Goal: Task Accomplishment & Management: Use online tool/utility

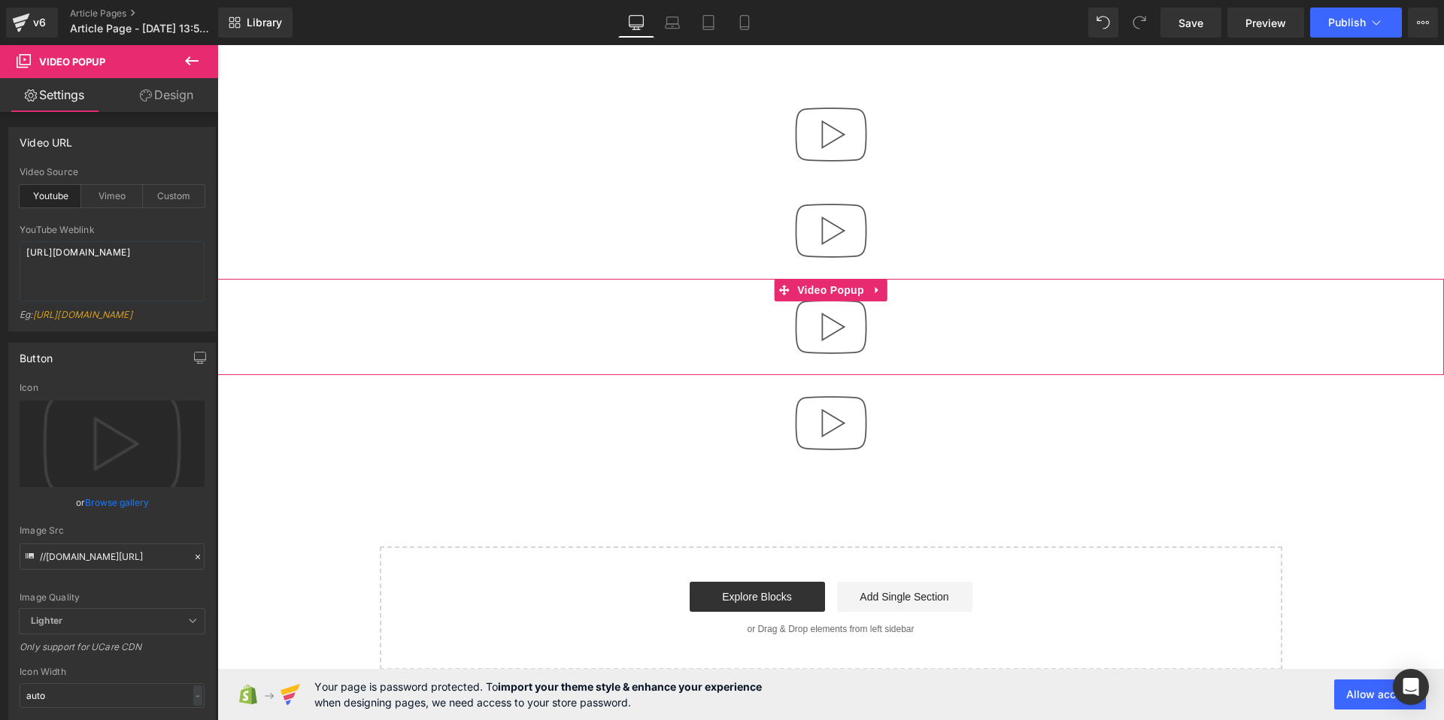
click at [690, 340] on div at bounding box center [830, 327] width 1227 height 96
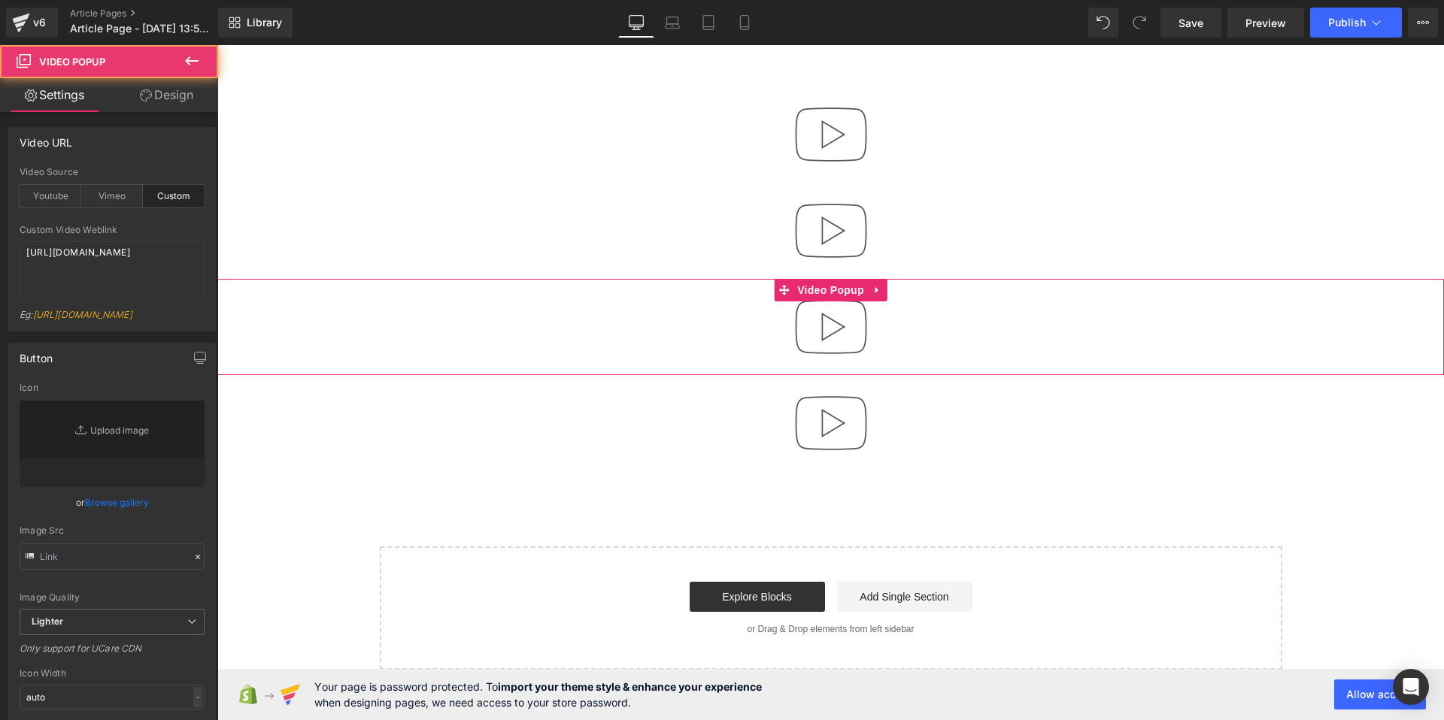
type input "//[DOMAIN_NAME][URL]"
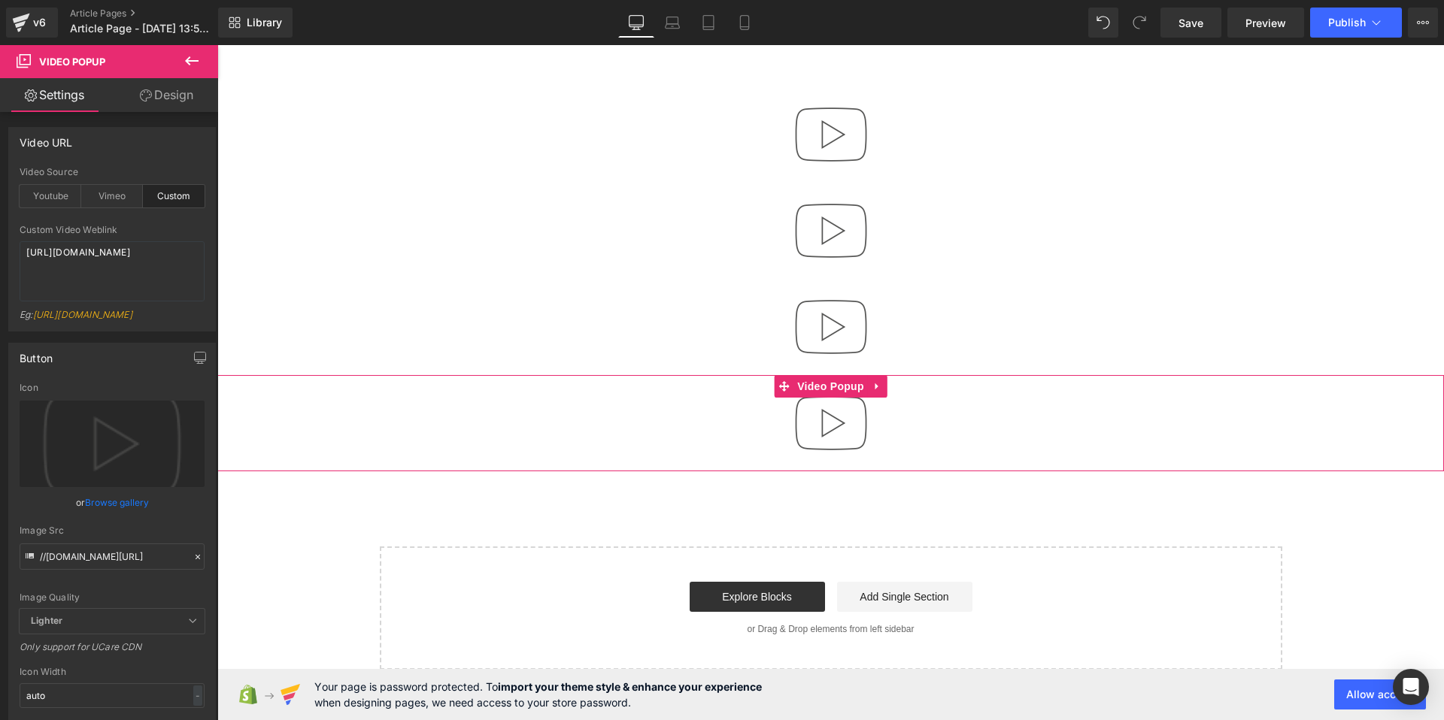
click at [1042, 426] on div at bounding box center [830, 423] width 1227 height 96
click at [821, 384] on span "Video Popup" at bounding box center [830, 386] width 74 height 23
click at [787, 384] on icon at bounding box center [783, 386] width 11 height 11
click at [875, 386] on icon at bounding box center [876, 387] width 3 height 7
click at [884, 386] on icon at bounding box center [887, 386] width 11 height 11
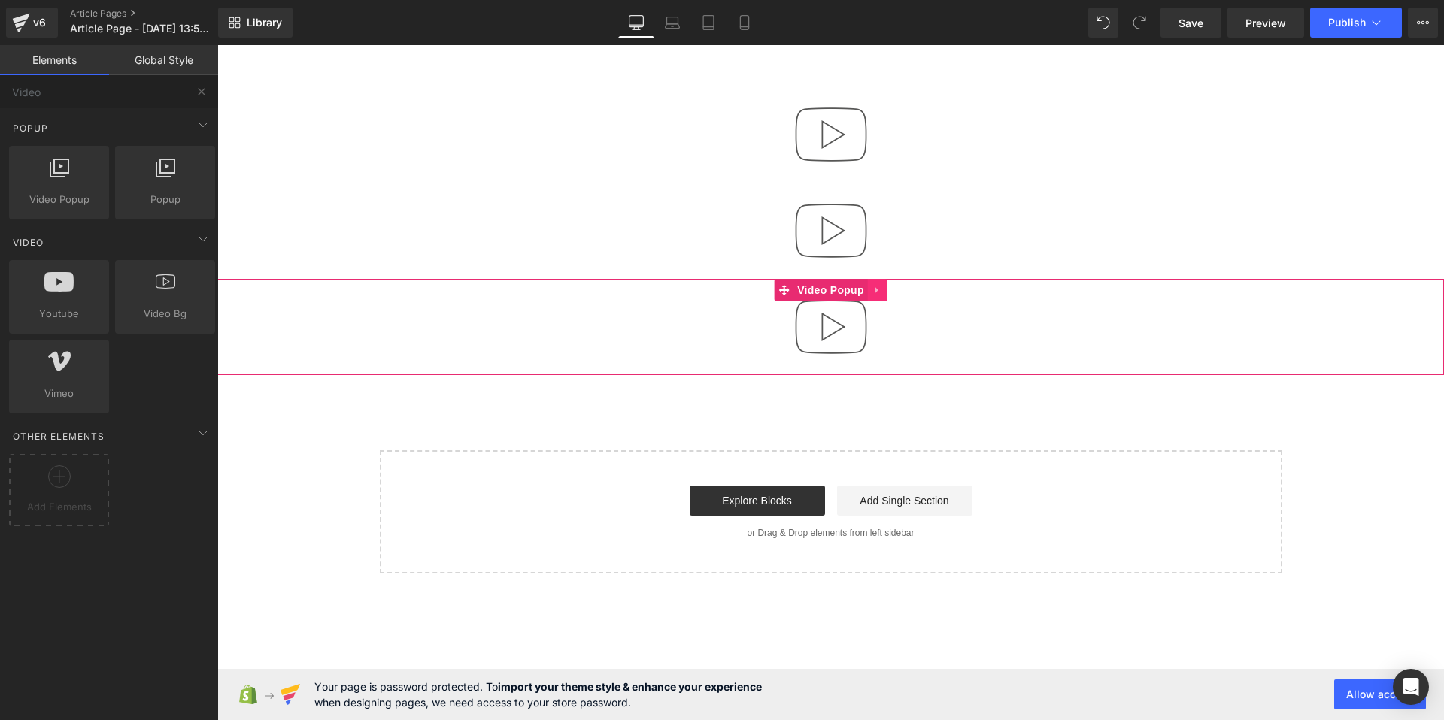
click at [879, 291] on icon at bounding box center [877, 290] width 11 height 11
click at [887, 290] on icon at bounding box center [887, 290] width 11 height 11
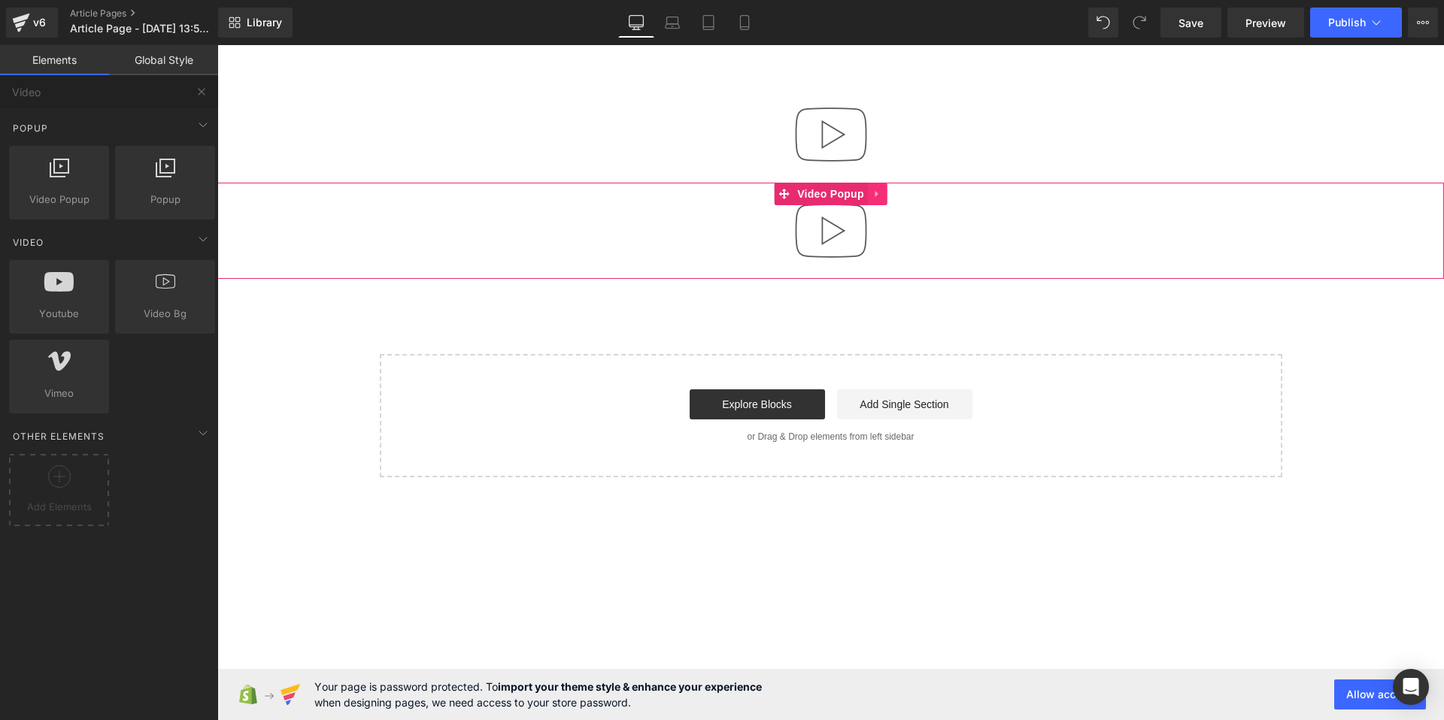
click at [869, 193] on link at bounding box center [878, 194] width 20 height 23
click at [883, 193] on icon at bounding box center [887, 194] width 11 height 11
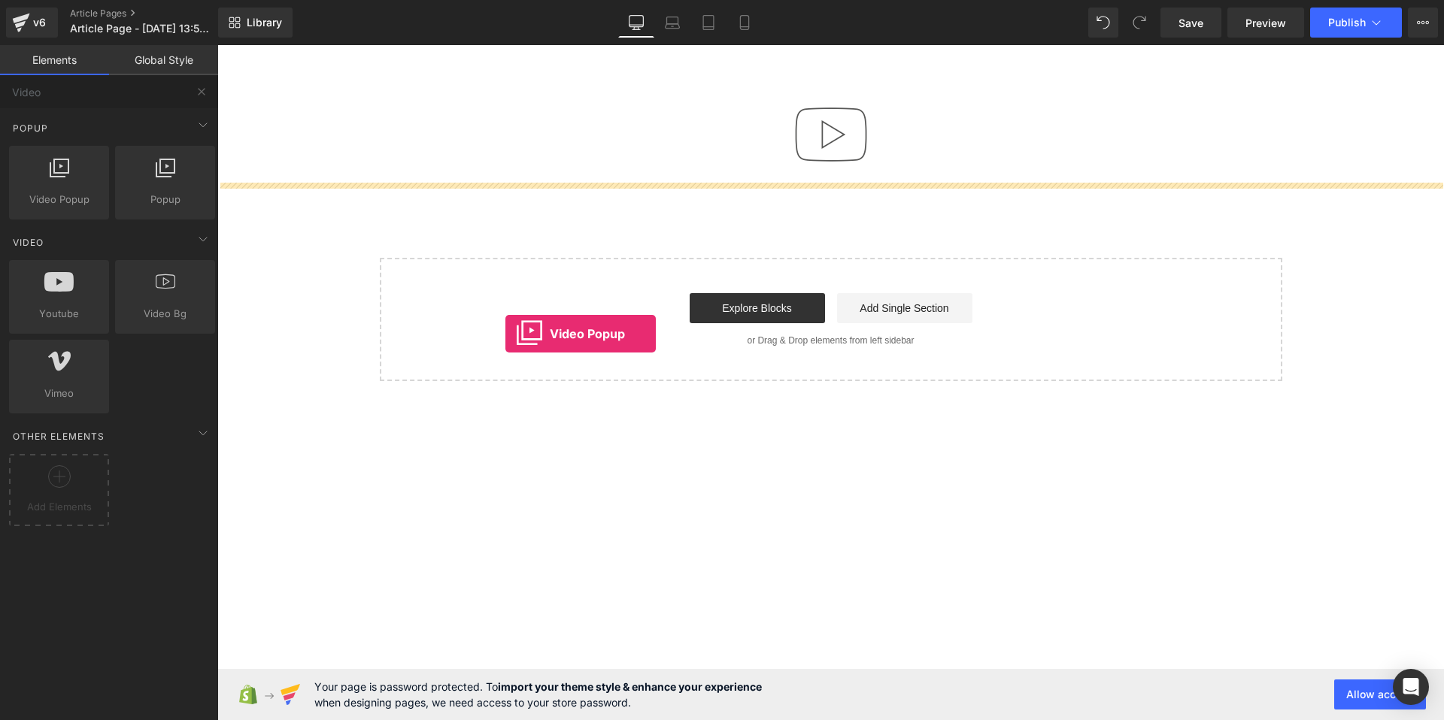
drag, startPoint x: 284, startPoint y: 213, endPoint x: 514, endPoint y: 334, distance: 260.7
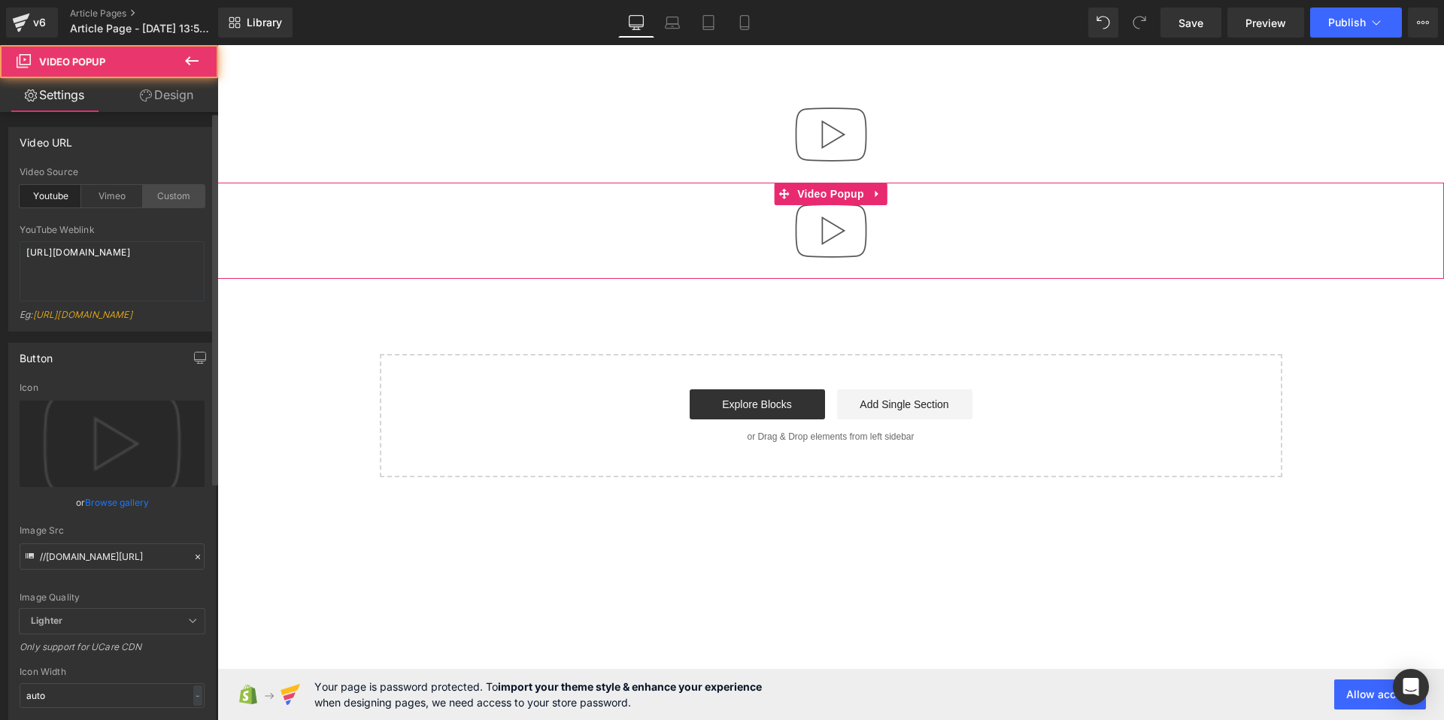
click at [159, 201] on div "Custom" at bounding box center [174, 196] width 62 height 23
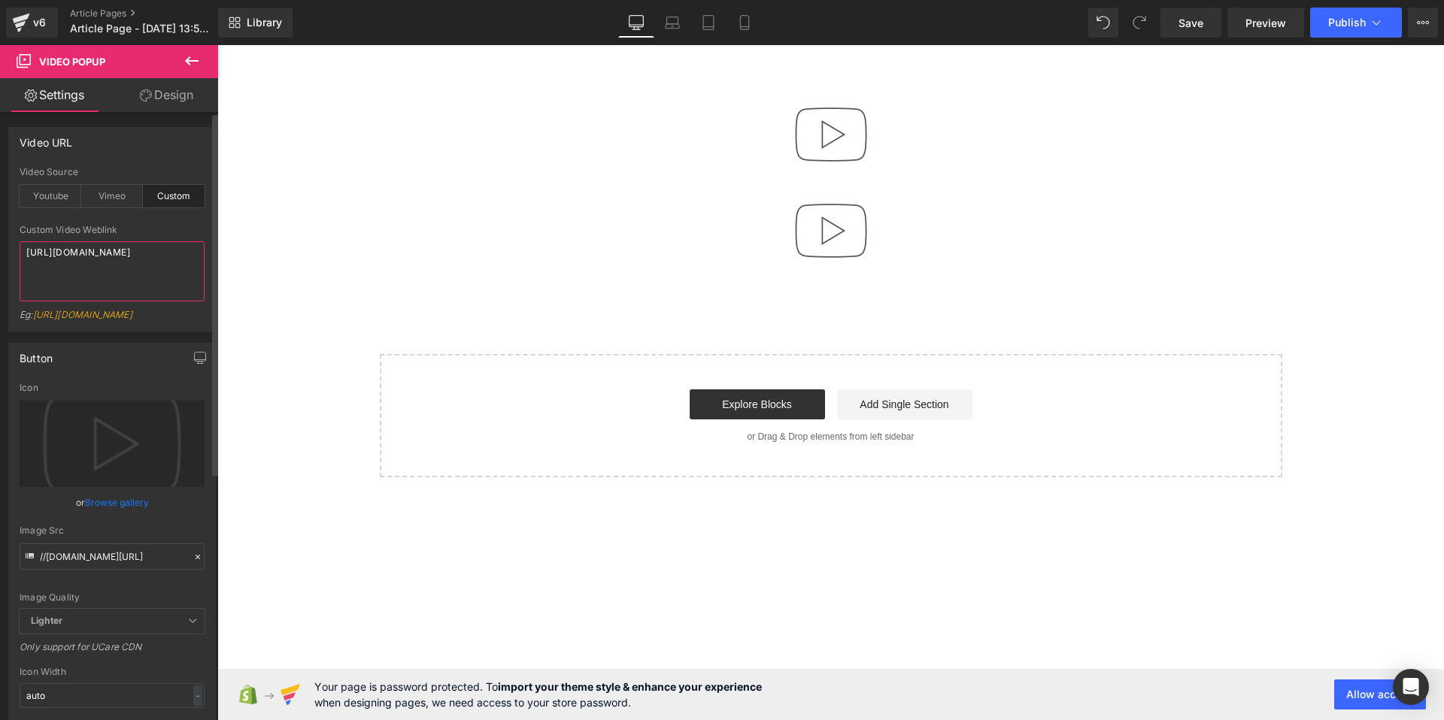
click at [113, 270] on textarea "[URL][DOMAIN_NAME]" at bounding box center [112, 271] width 185 height 60
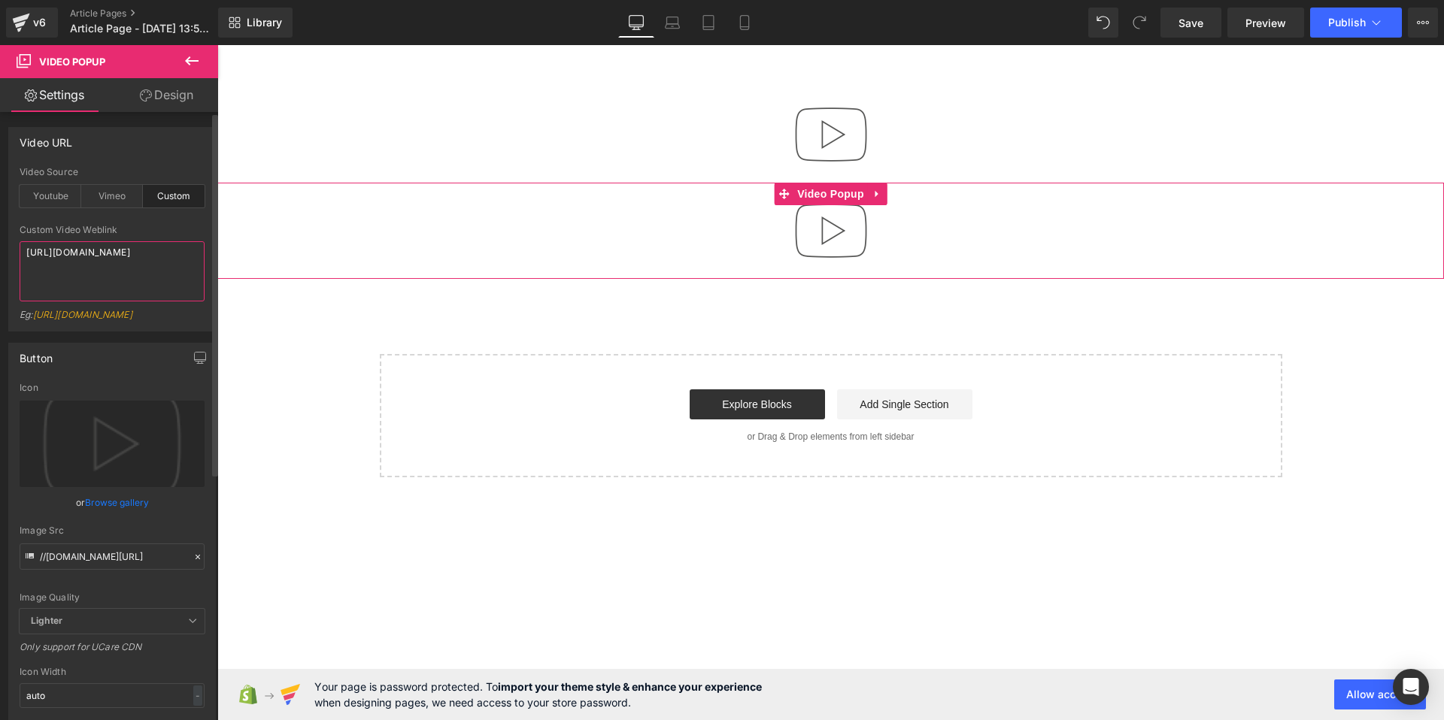
paste textarea "[DOMAIN_NAME][URL]"
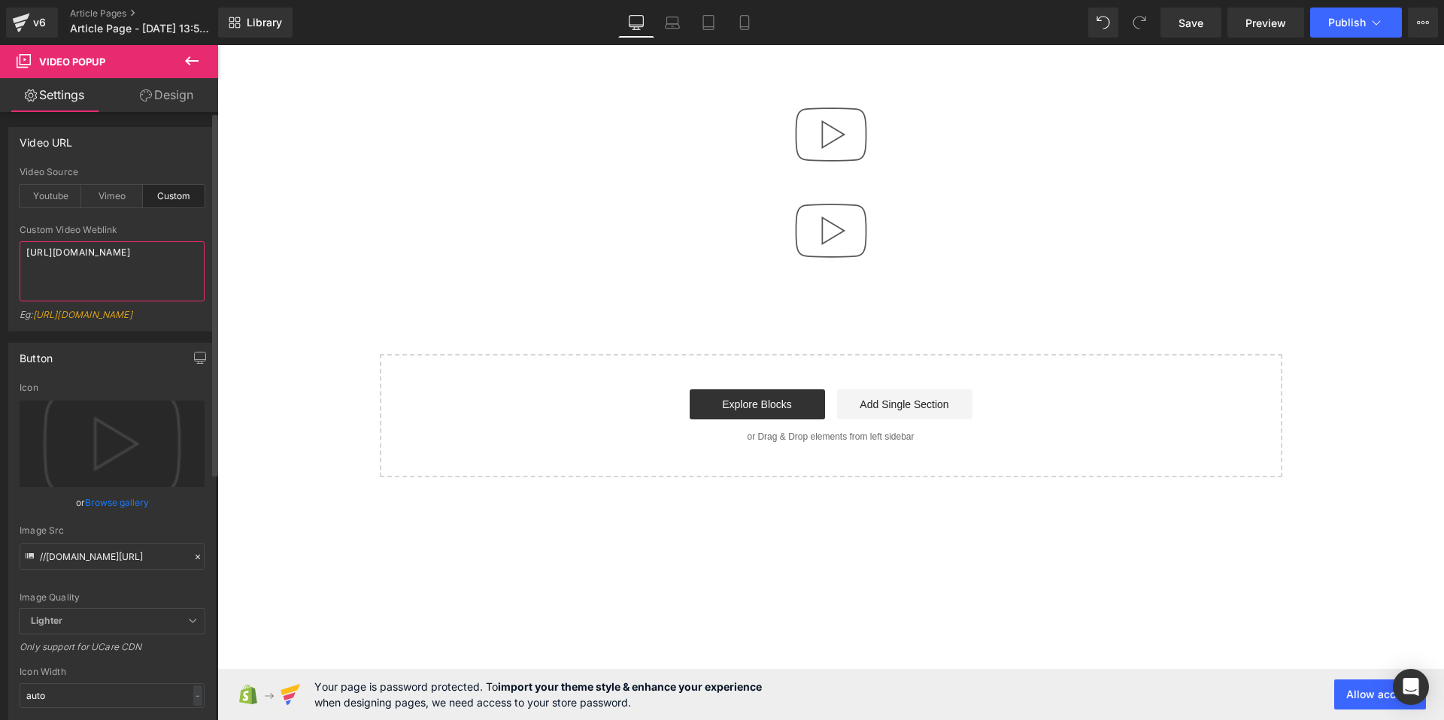
type textarea "[URL][DOMAIN_NAME]"
click at [14, 267] on div "custom Video Source Youtube Vimeo Custom YouTube Weblink [URL][DOMAIN_NAME] Eg:…" at bounding box center [112, 249] width 206 height 164
click at [1330, 29] on button "Publish" at bounding box center [1356, 23] width 92 height 30
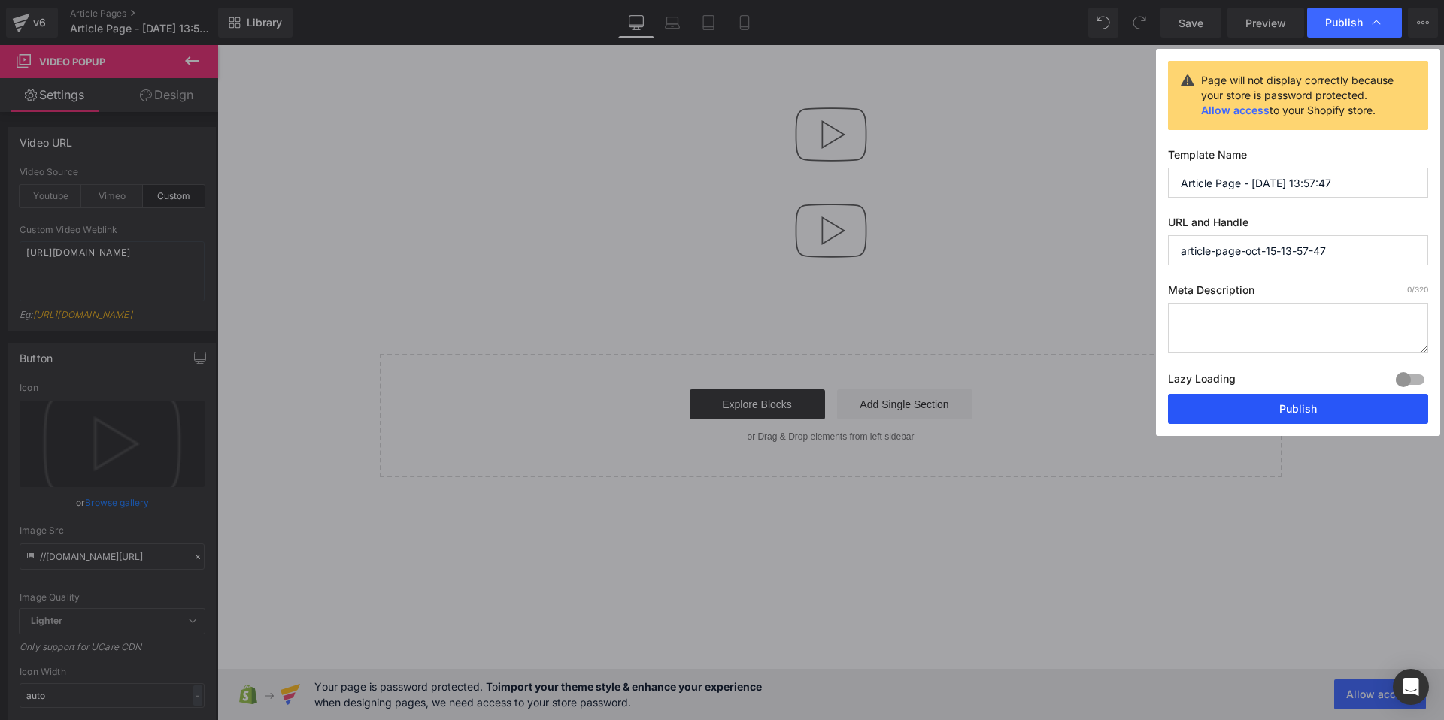
click at [1199, 418] on button "Publish" at bounding box center [1298, 409] width 260 height 30
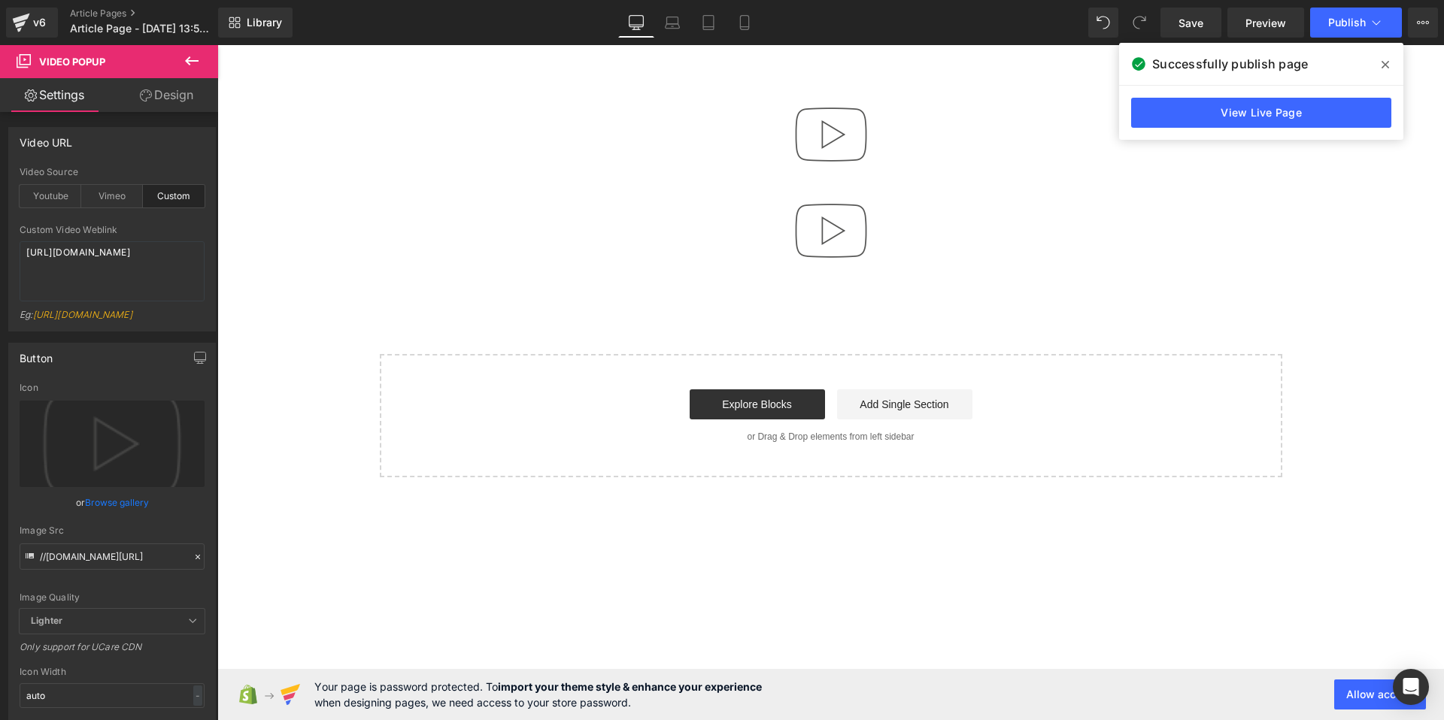
click at [1384, 63] on icon at bounding box center [1385, 65] width 8 height 8
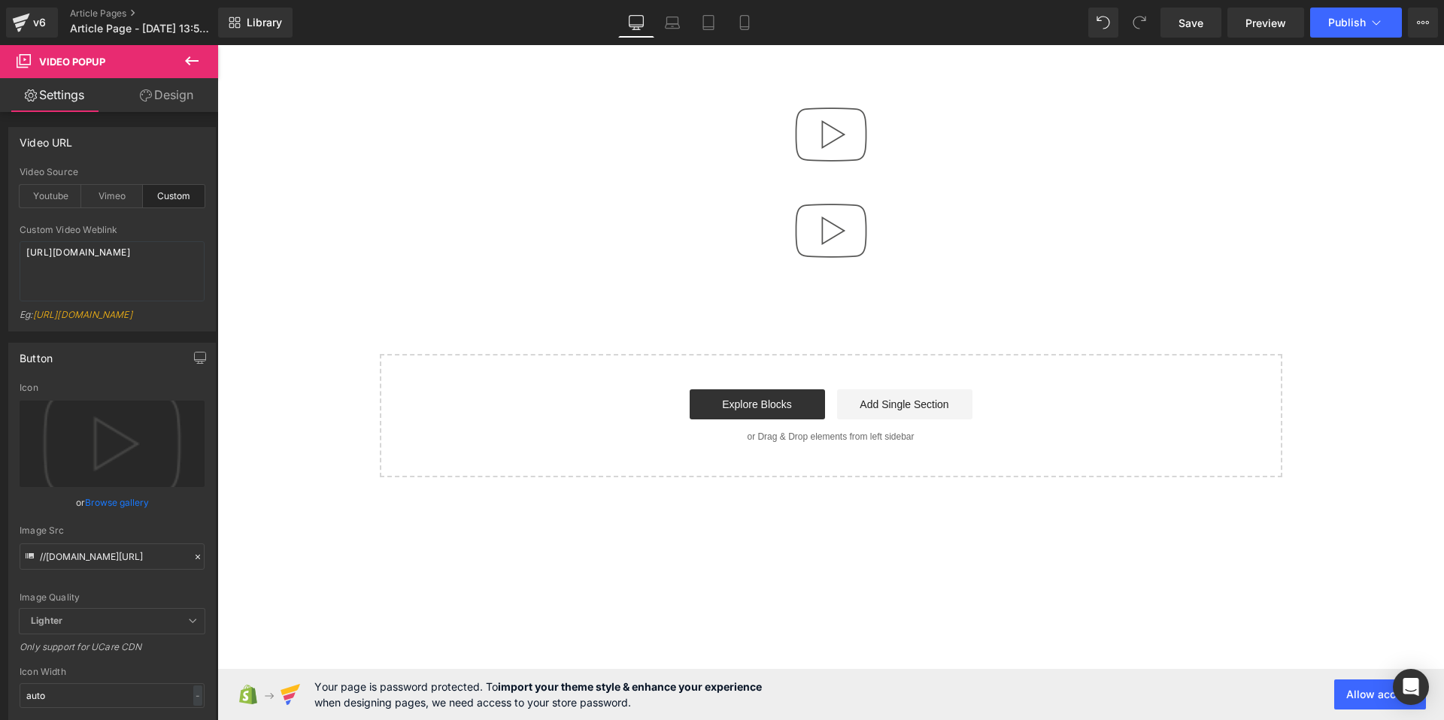
click at [1336, 41] on div "Library Desktop Desktop Laptop Tablet Mobile Save Preview Publish Scheduled Vie…" at bounding box center [831, 22] width 1226 height 45
click at [1334, 24] on span "Publish" at bounding box center [1347, 23] width 38 height 12
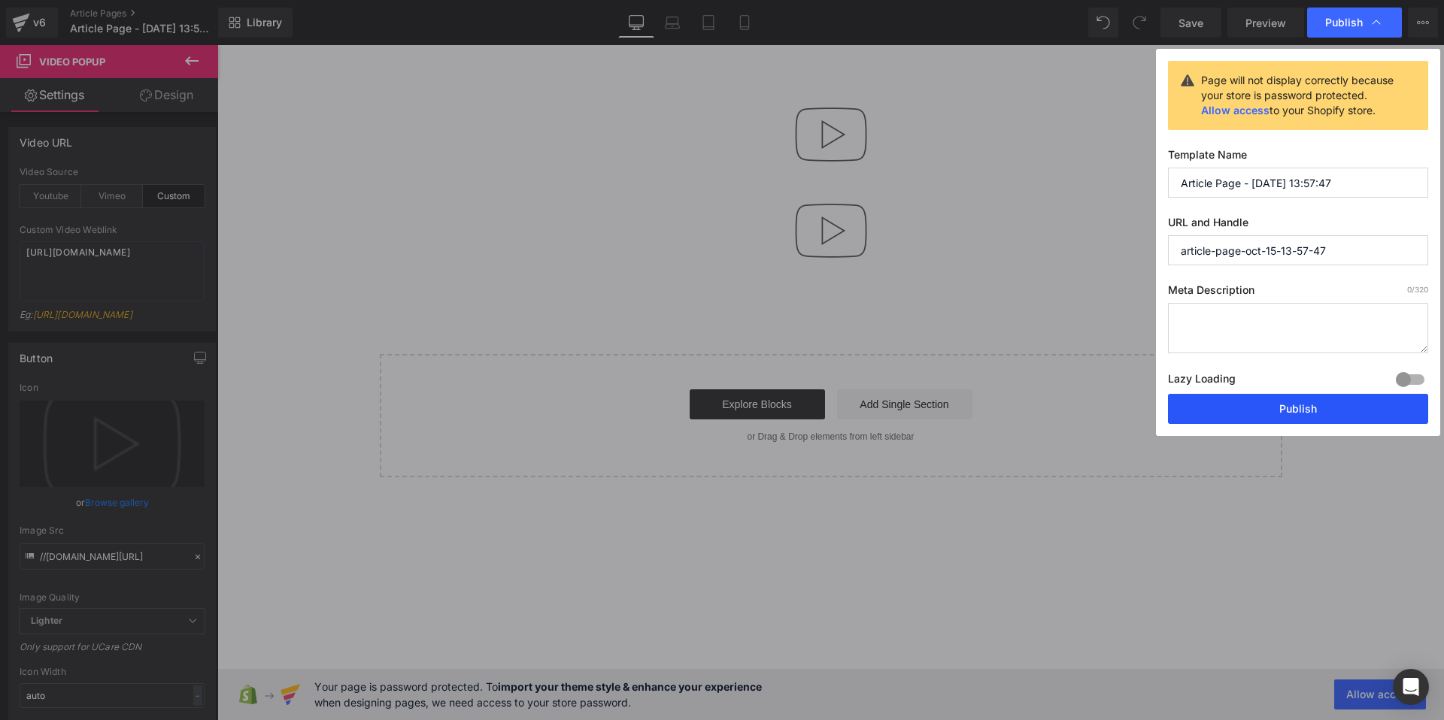
click at [1250, 418] on button "Publish" at bounding box center [1298, 409] width 260 height 30
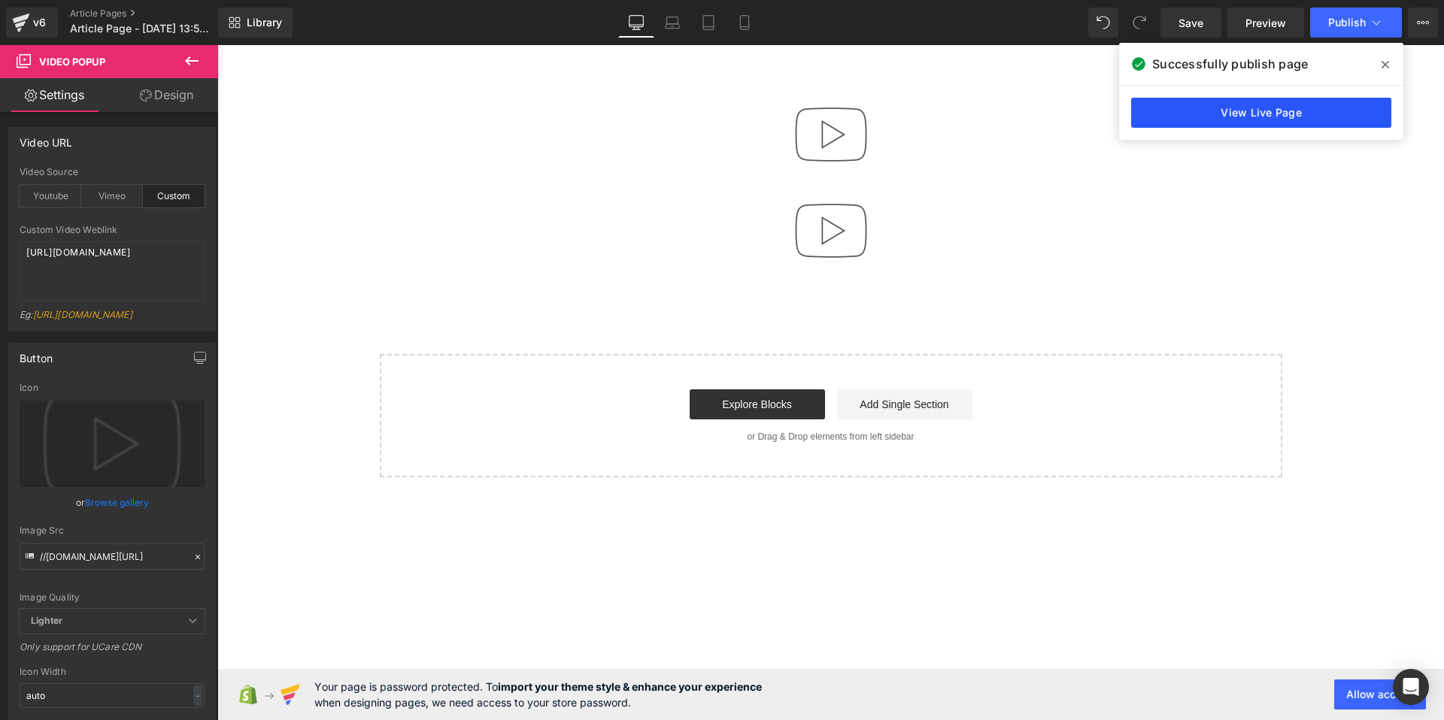
click at [1212, 117] on link "View Live Page" at bounding box center [1261, 113] width 260 height 30
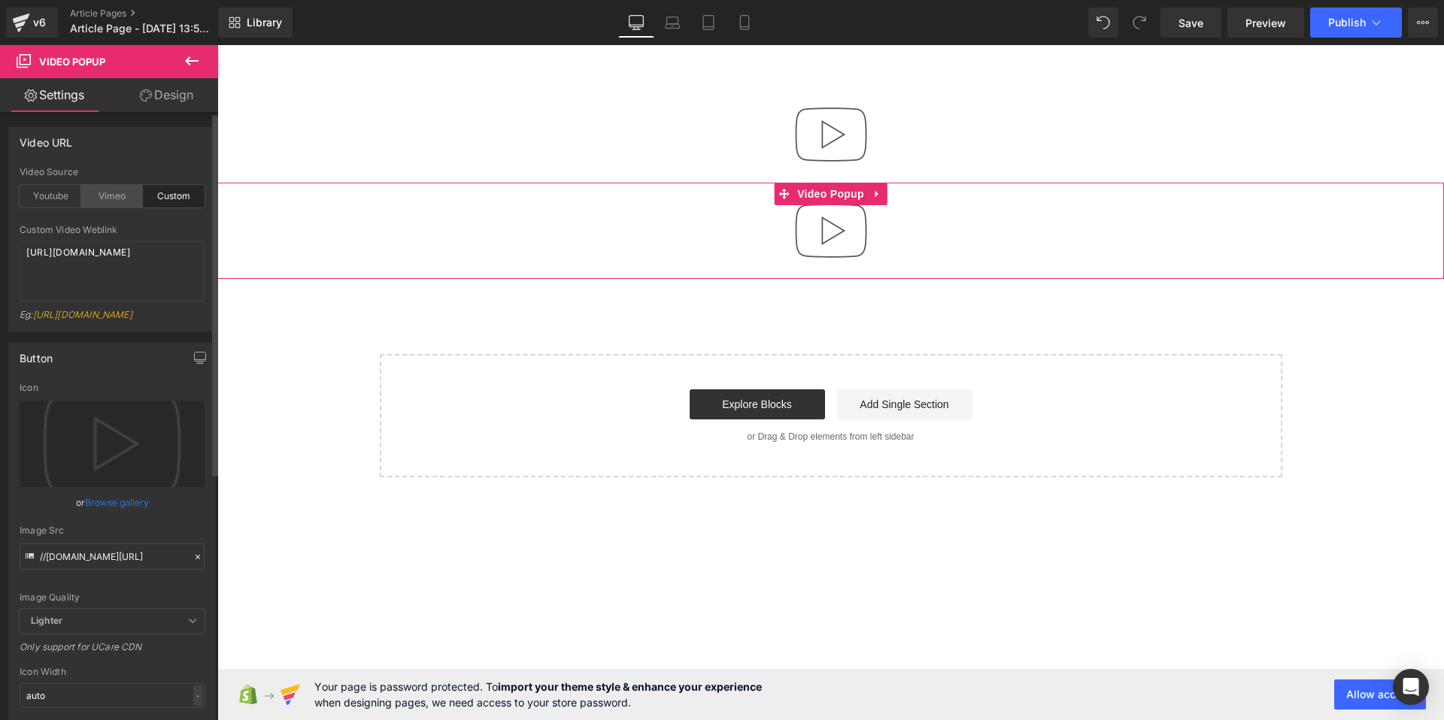
click at [117, 200] on div "Vimeo" at bounding box center [112, 196] width 62 height 23
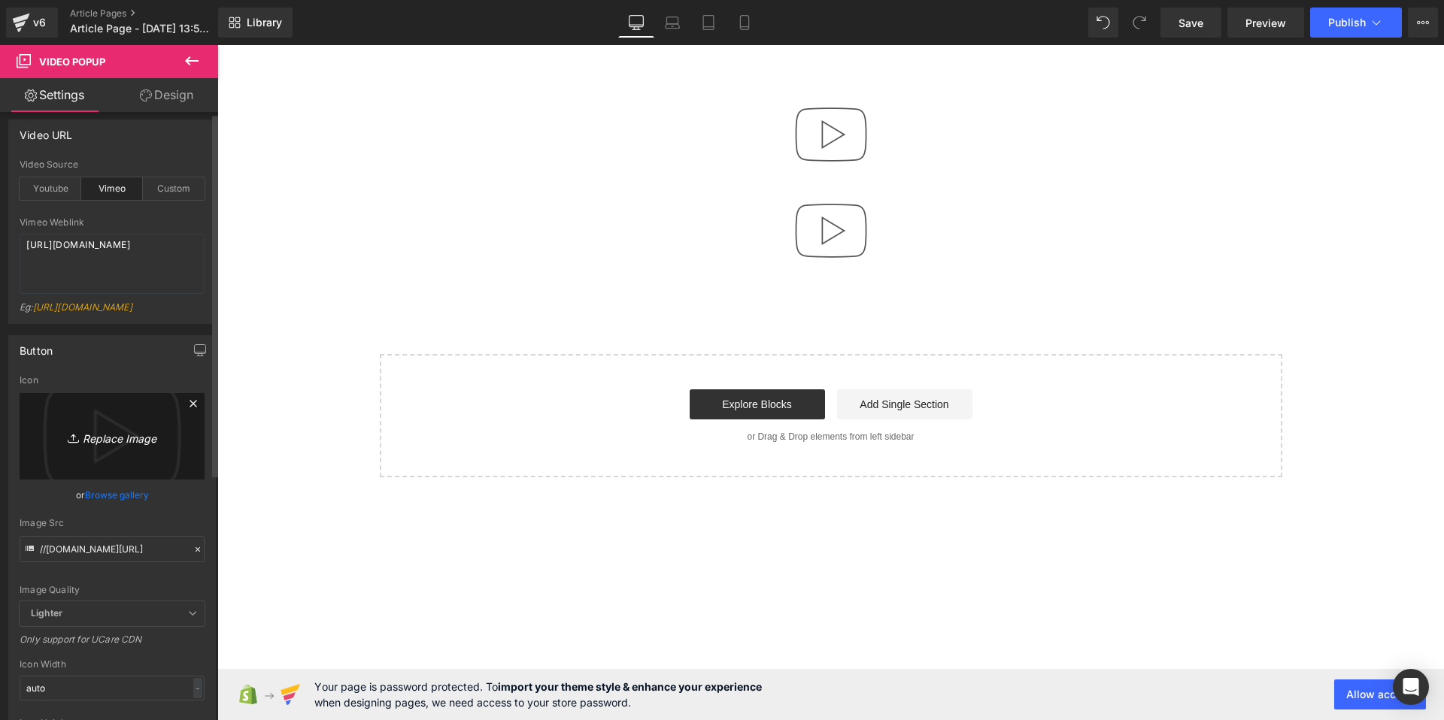
scroll to position [2, 0]
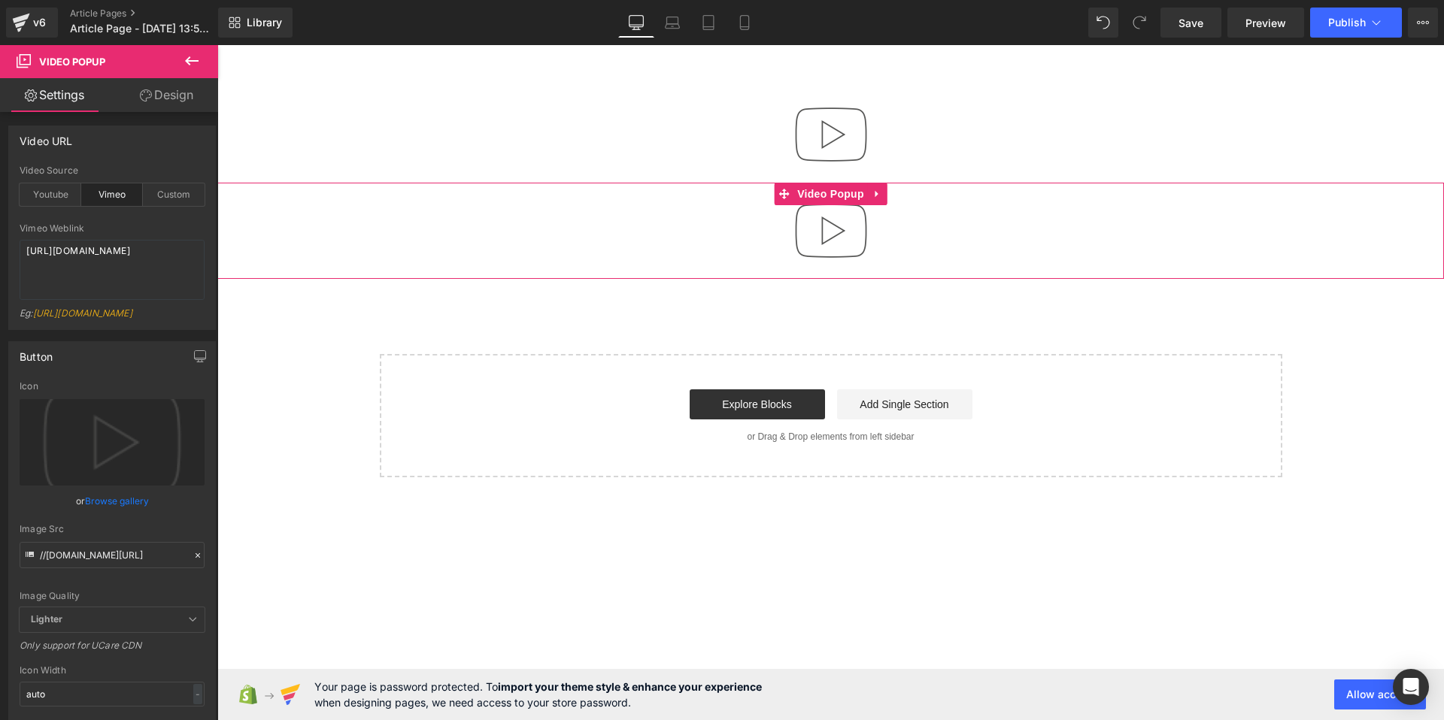
click at [918, 234] on div at bounding box center [830, 231] width 1227 height 96
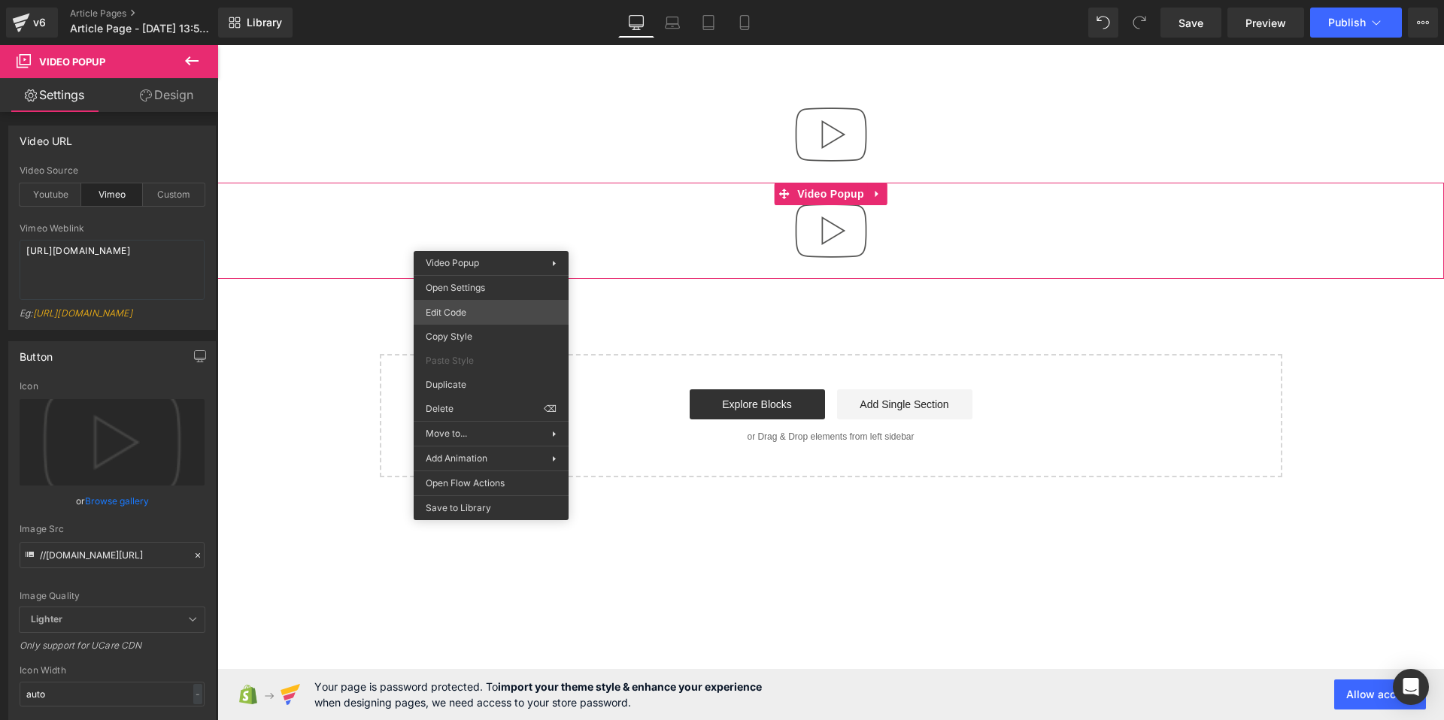
click at [451, 0] on div "Video Popup You are previewing how the will restyle your page. You can not edit…" at bounding box center [722, 0] width 1444 height 0
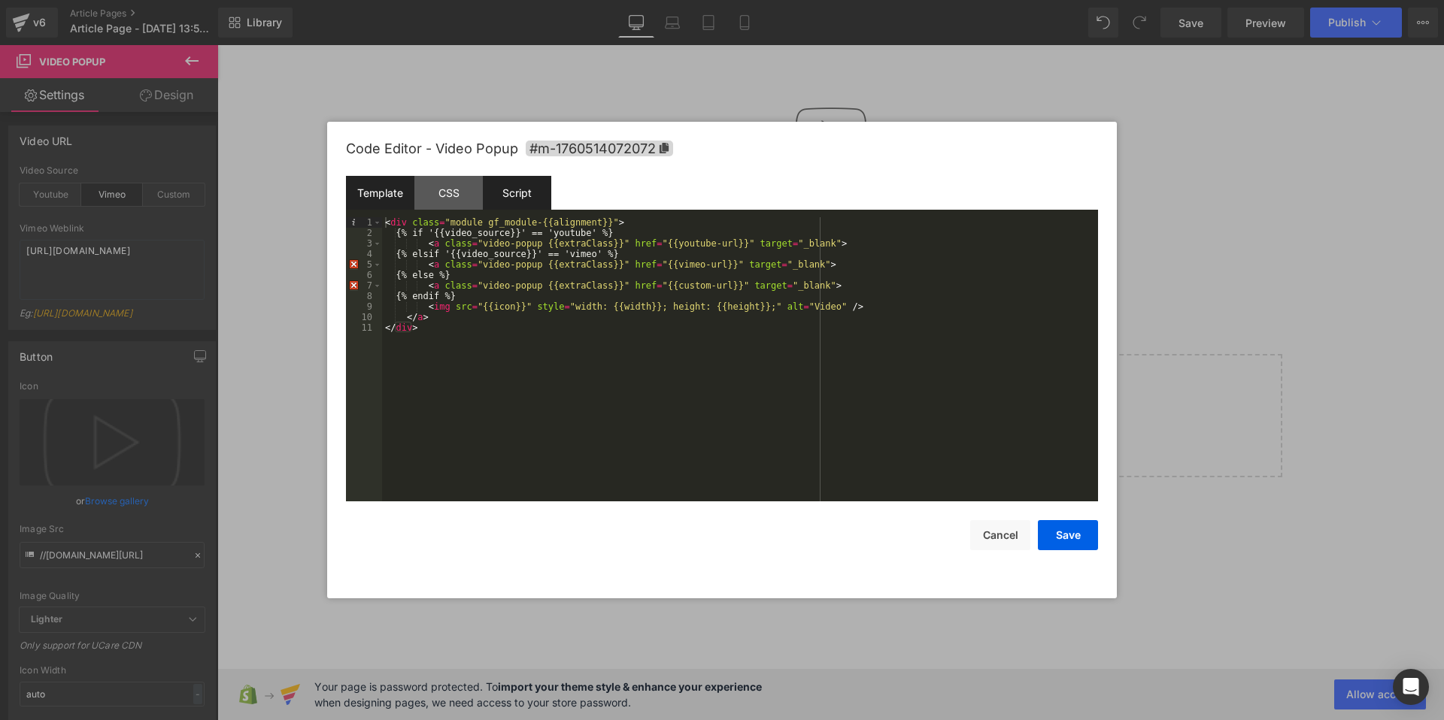
click at [493, 199] on div "Script" at bounding box center [517, 193] width 68 height 34
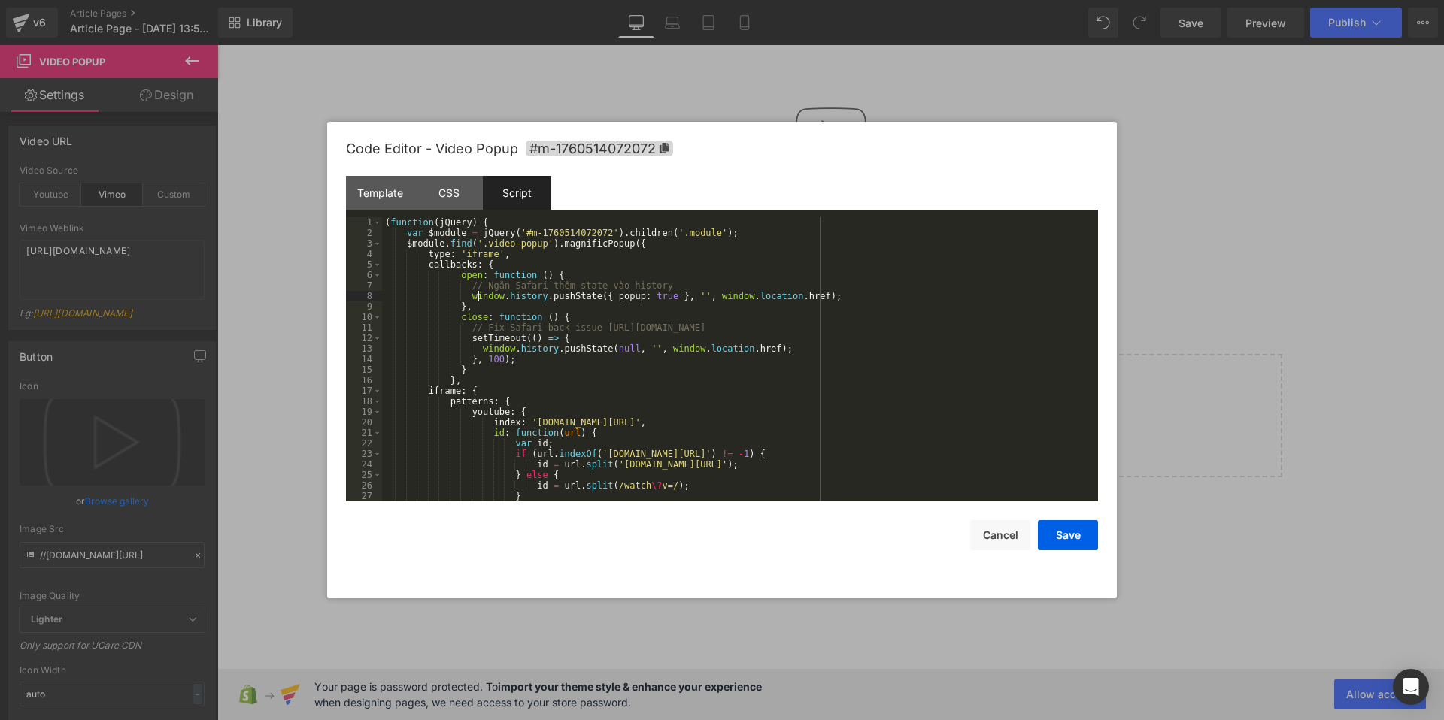
click at [475, 293] on div "( function ( jQuery ) { var $module = jQuery ( '#m-1760514072072' ) . children …" at bounding box center [737, 369] width 710 height 305
click at [1014, 520] on button "Cancel" at bounding box center [1000, 535] width 60 height 30
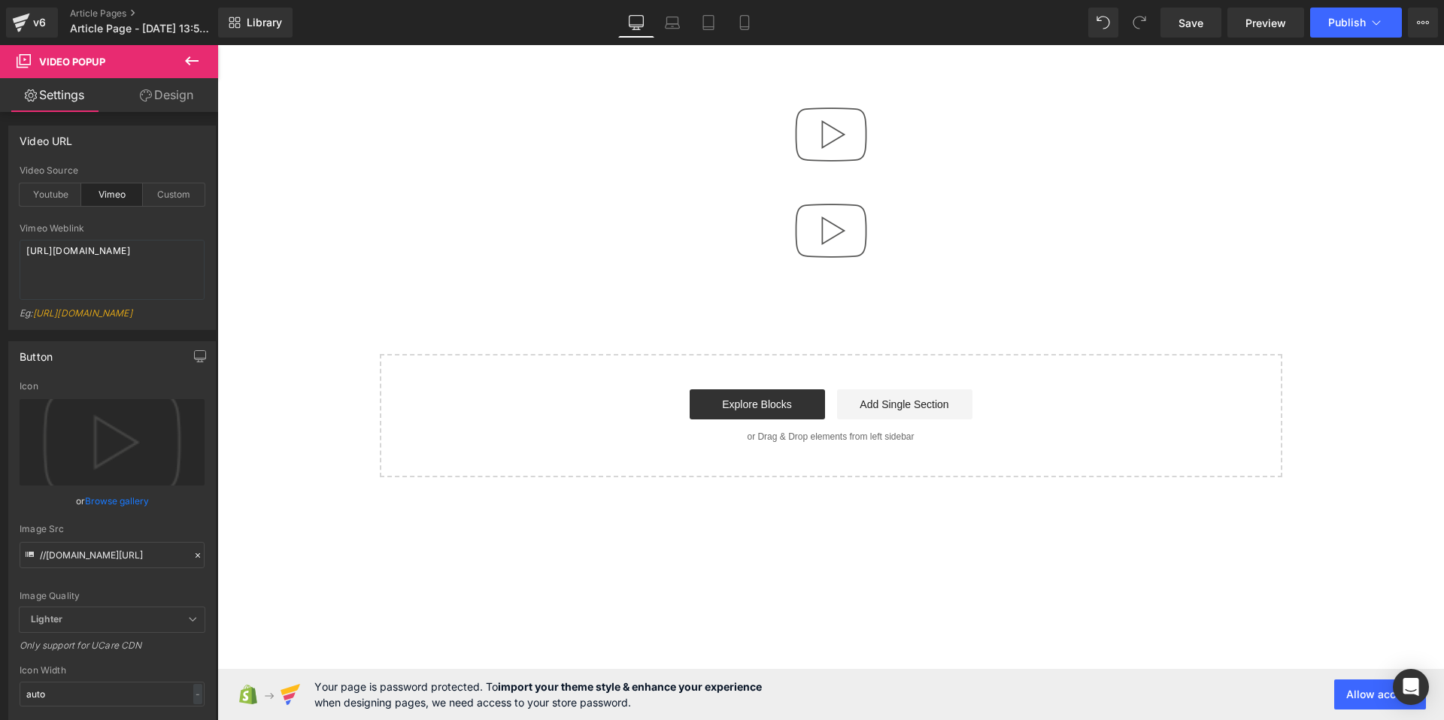
click at [200, 56] on icon at bounding box center [192, 61] width 18 height 18
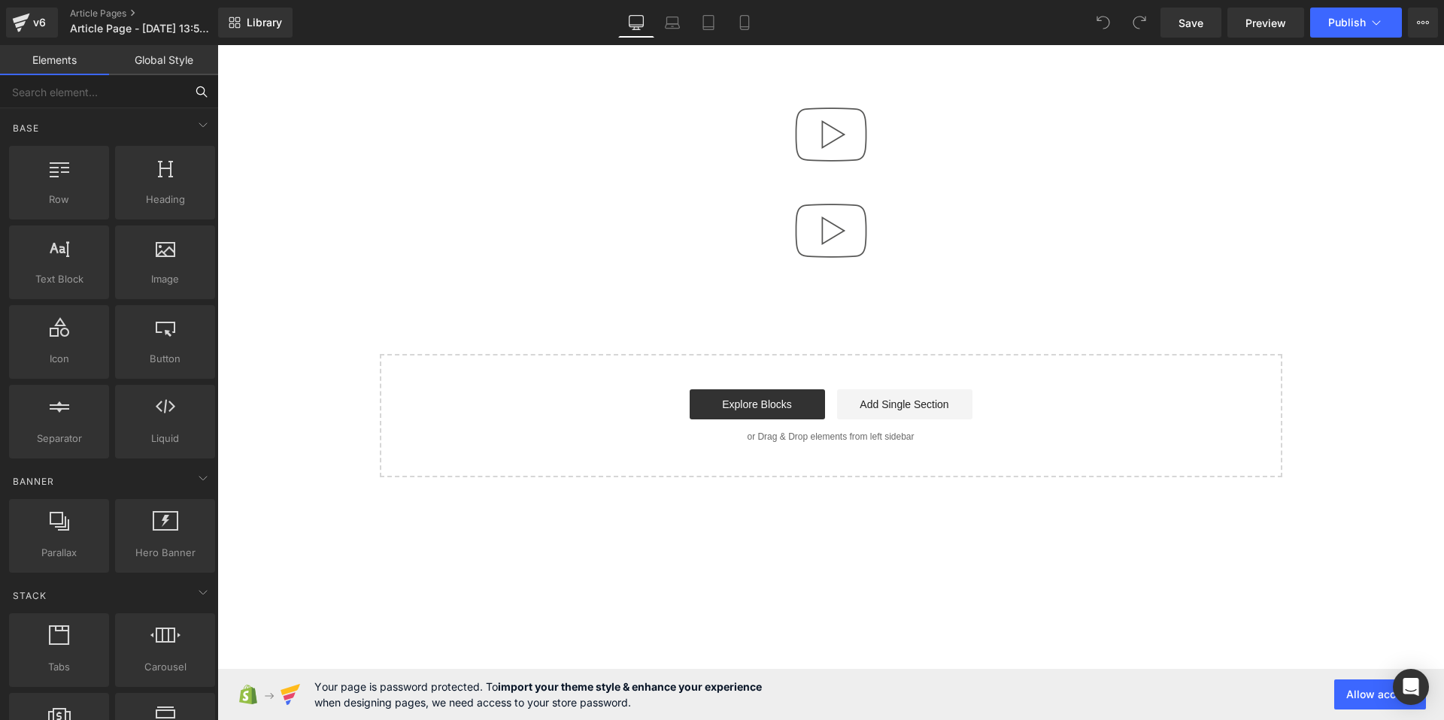
click at [42, 98] on input "text" at bounding box center [92, 91] width 185 height 33
type input "vi"
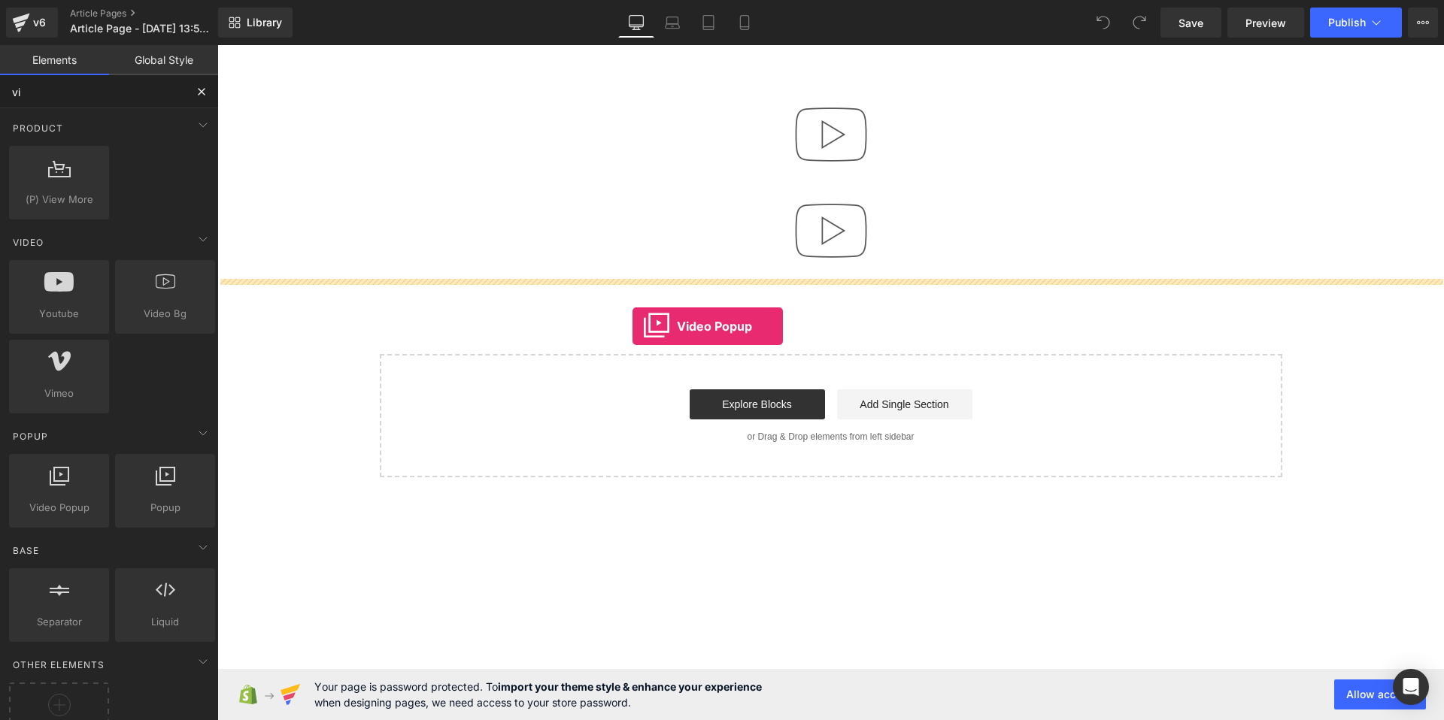
drag, startPoint x: 273, startPoint y: 543, endPoint x: 632, endPoint y: 326, distance: 419.7
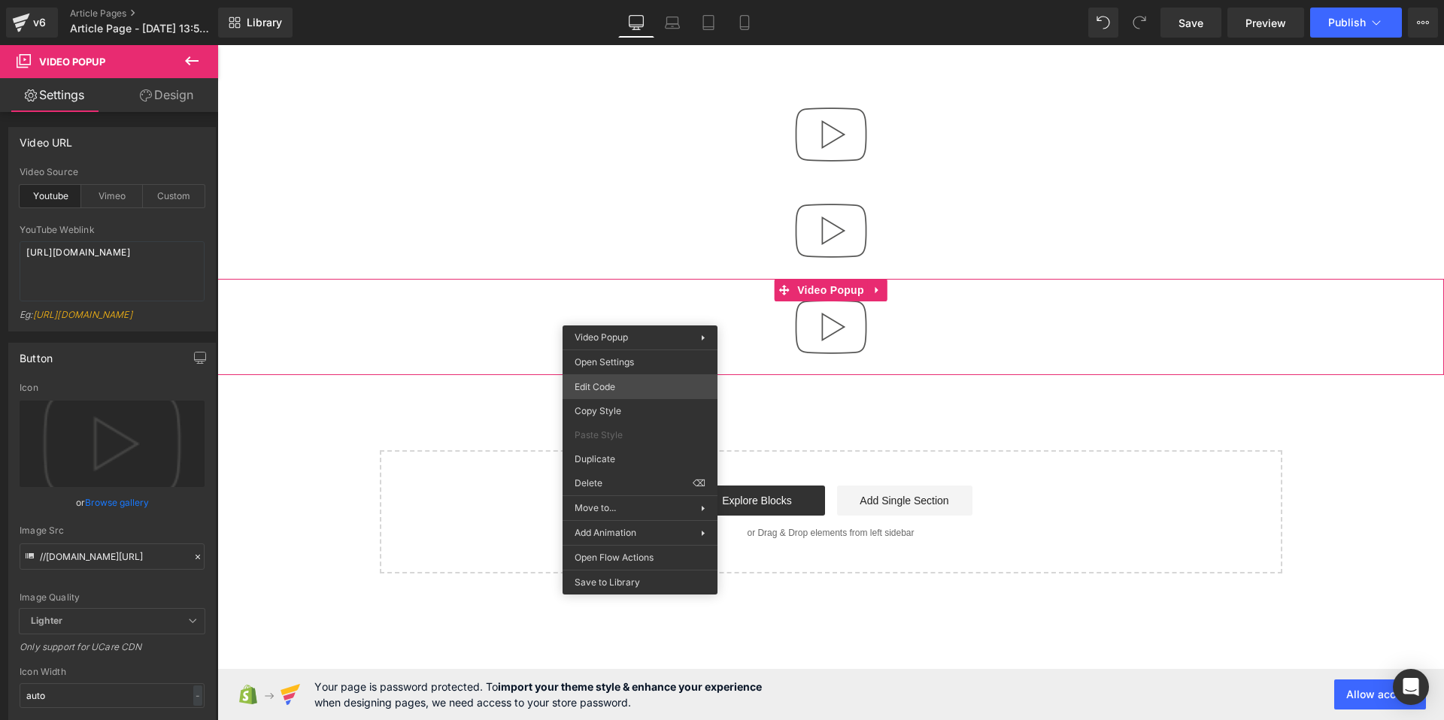
click at [626, 0] on div "Video Popup You are previewing how the will restyle your page. You can not edit…" at bounding box center [722, 0] width 1444 height 0
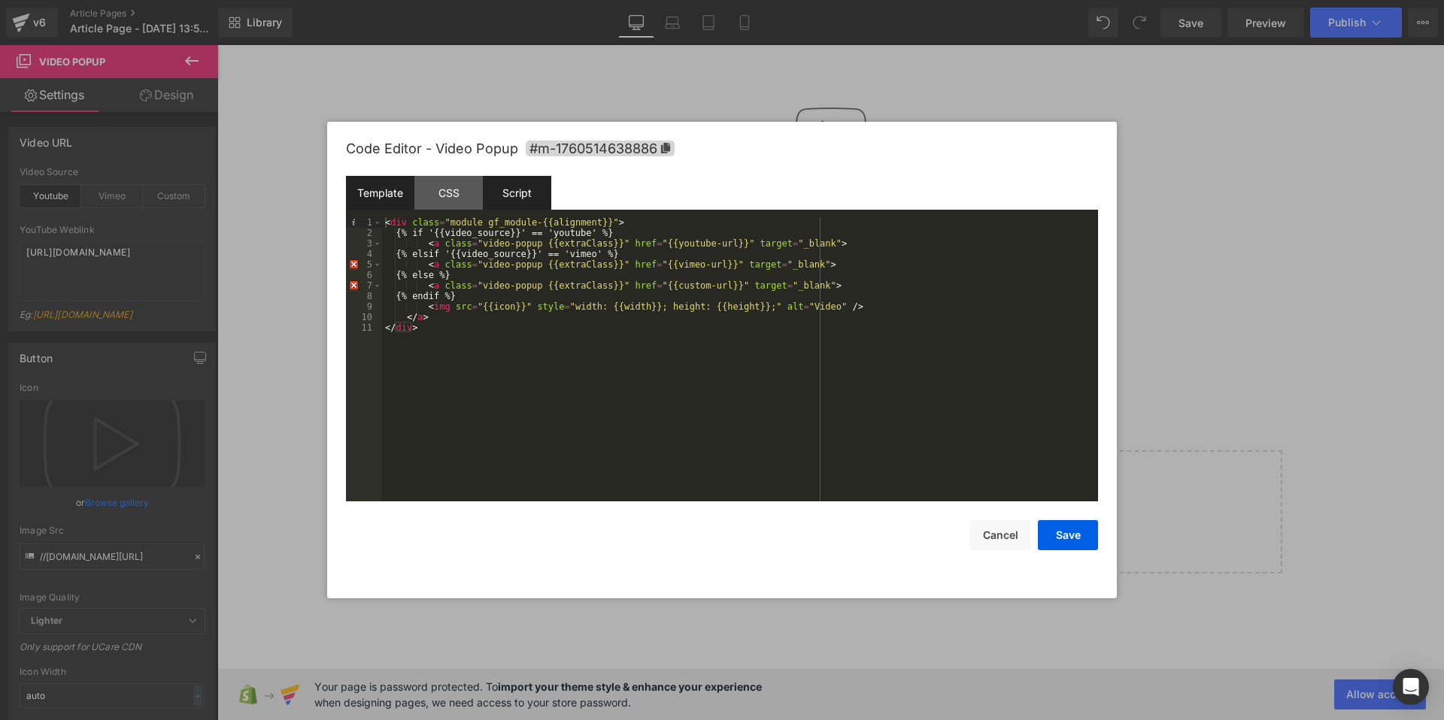
click at [517, 189] on div "Script" at bounding box center [517, 193] width 68 height 34
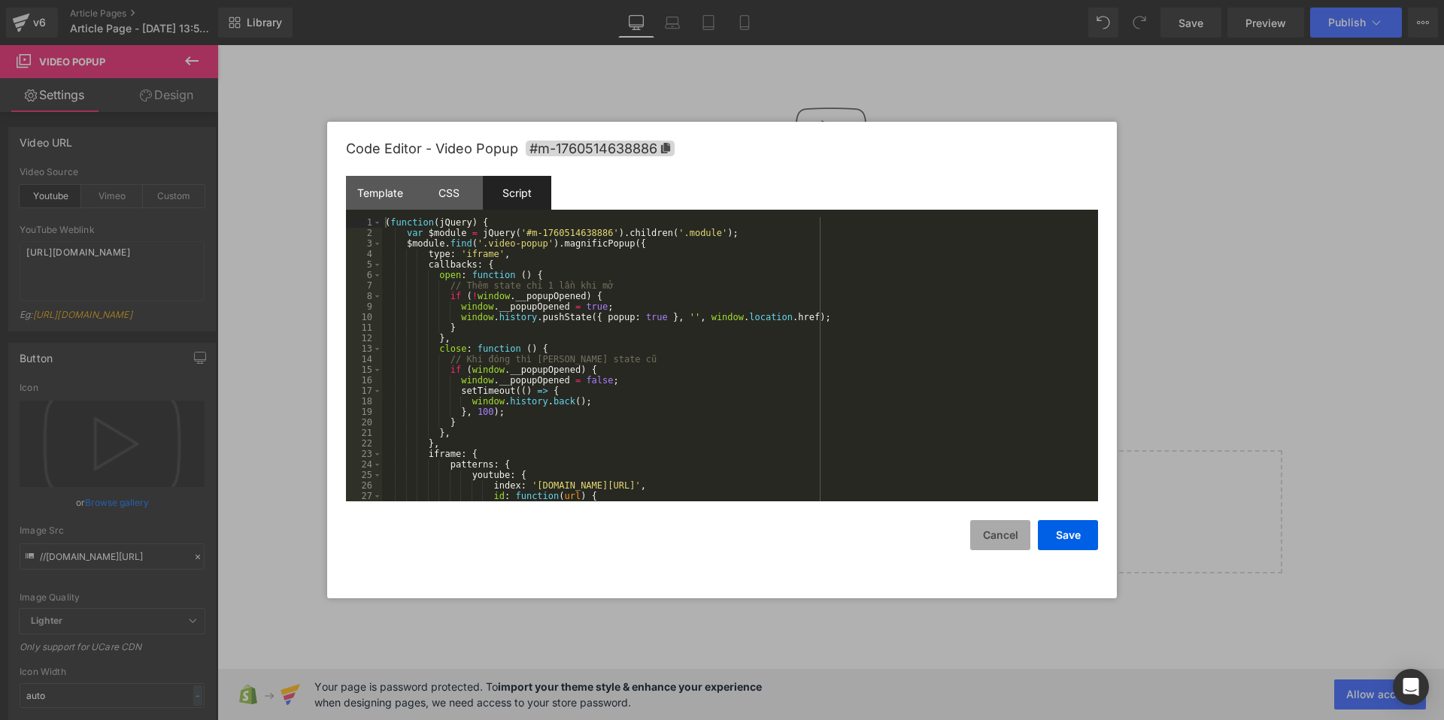
click at [1008, 532] on button "Cancel" at bounding box center [1000, 535] width 60 height 30
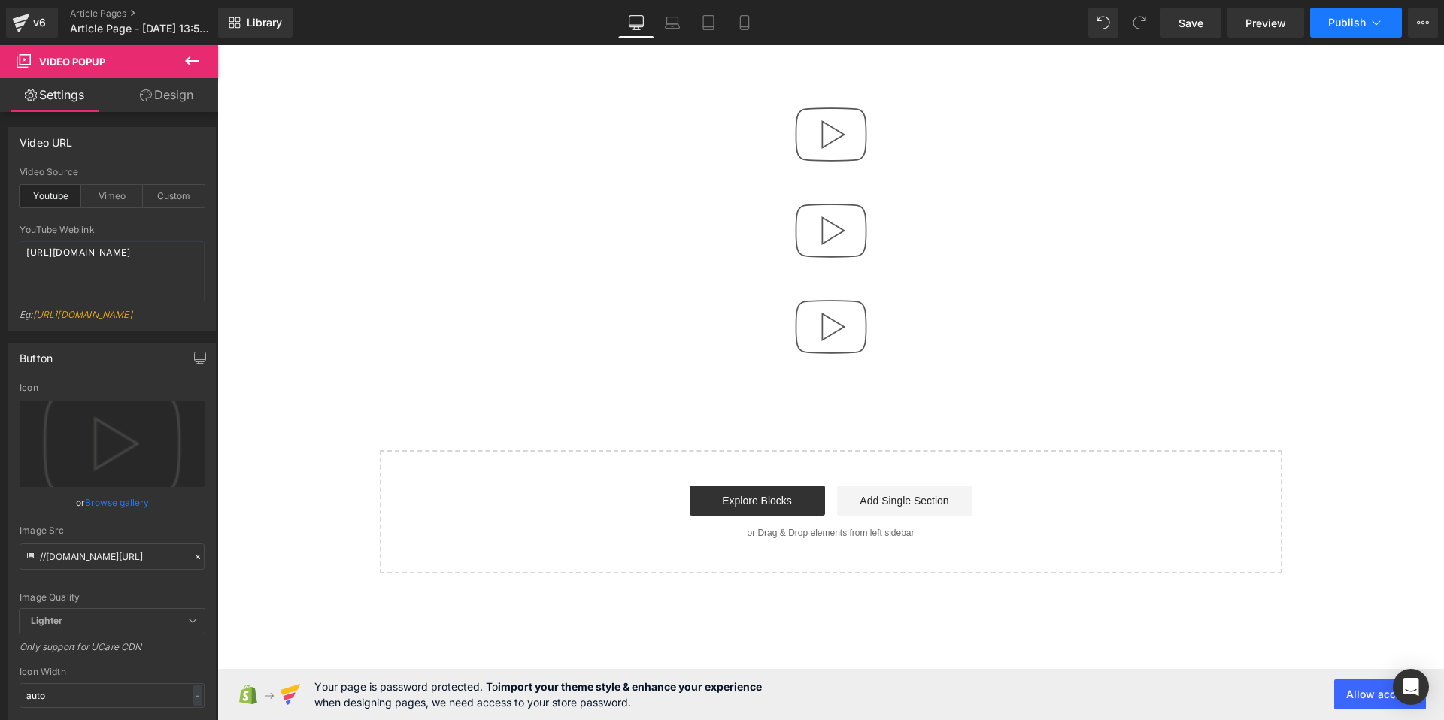
click at [1343, 23] on span "Publish" at bounding box center [1347, 23] width 38 height 12
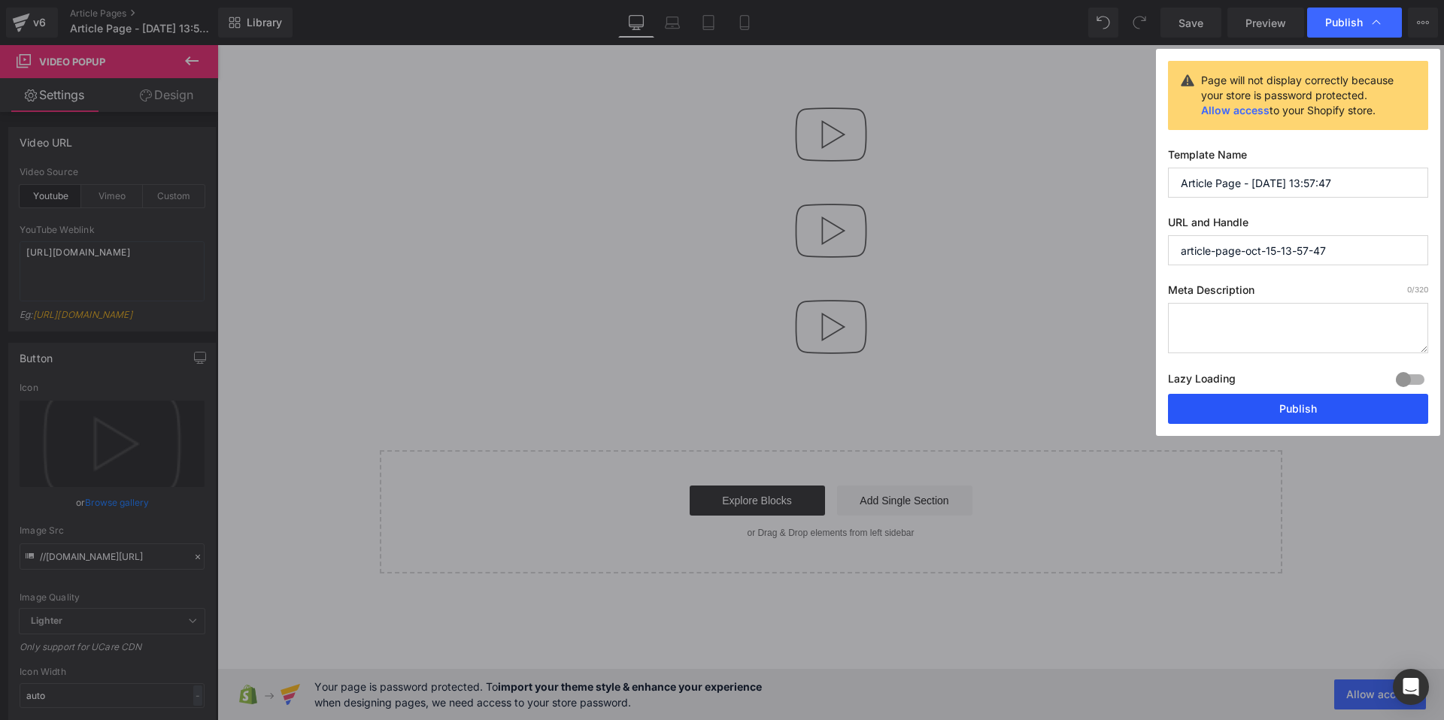
click at [1259, 410] on button "Publish" at bounding box center [1298, 409] width 260 height 30
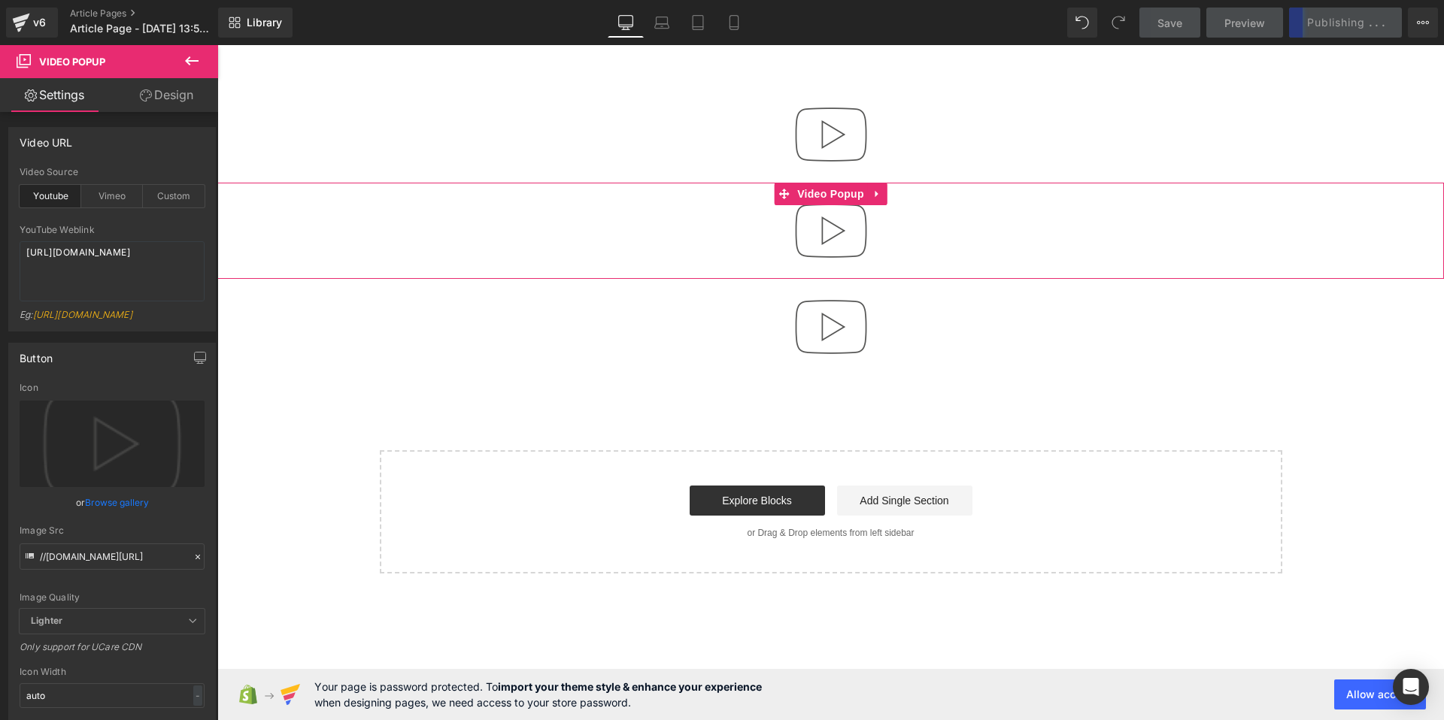
click at [736, 231] on div at bounding box center [830, 231] width 1227 height 96
click at [111, 259] on textarea "[URL][DOMAIN_NAME]" at bounding box center [112, 271] width 185 height 60
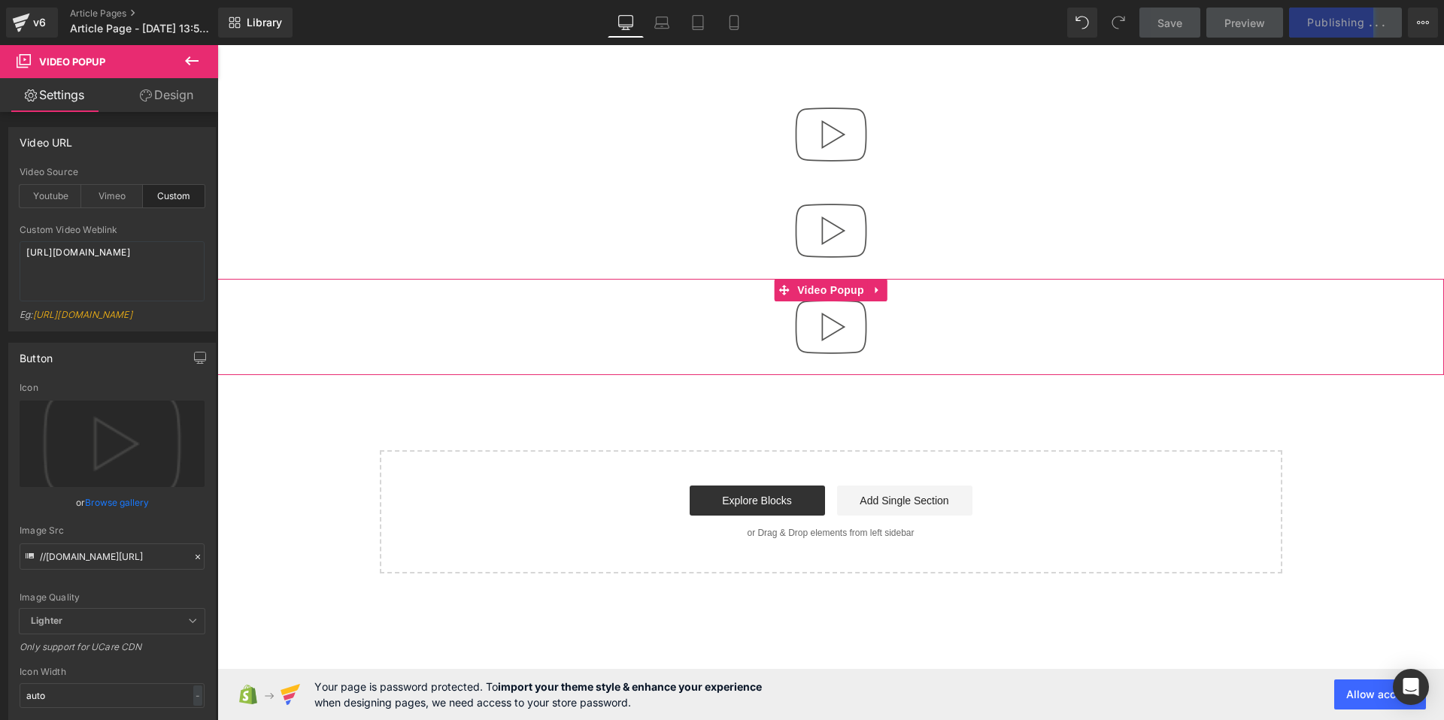
click at [904, 341] on div at bounding box center [830, 327] width 1227 height 96
click at [171, 194] on div "Custom" at bounding box center [174, 196] width 62 height 23
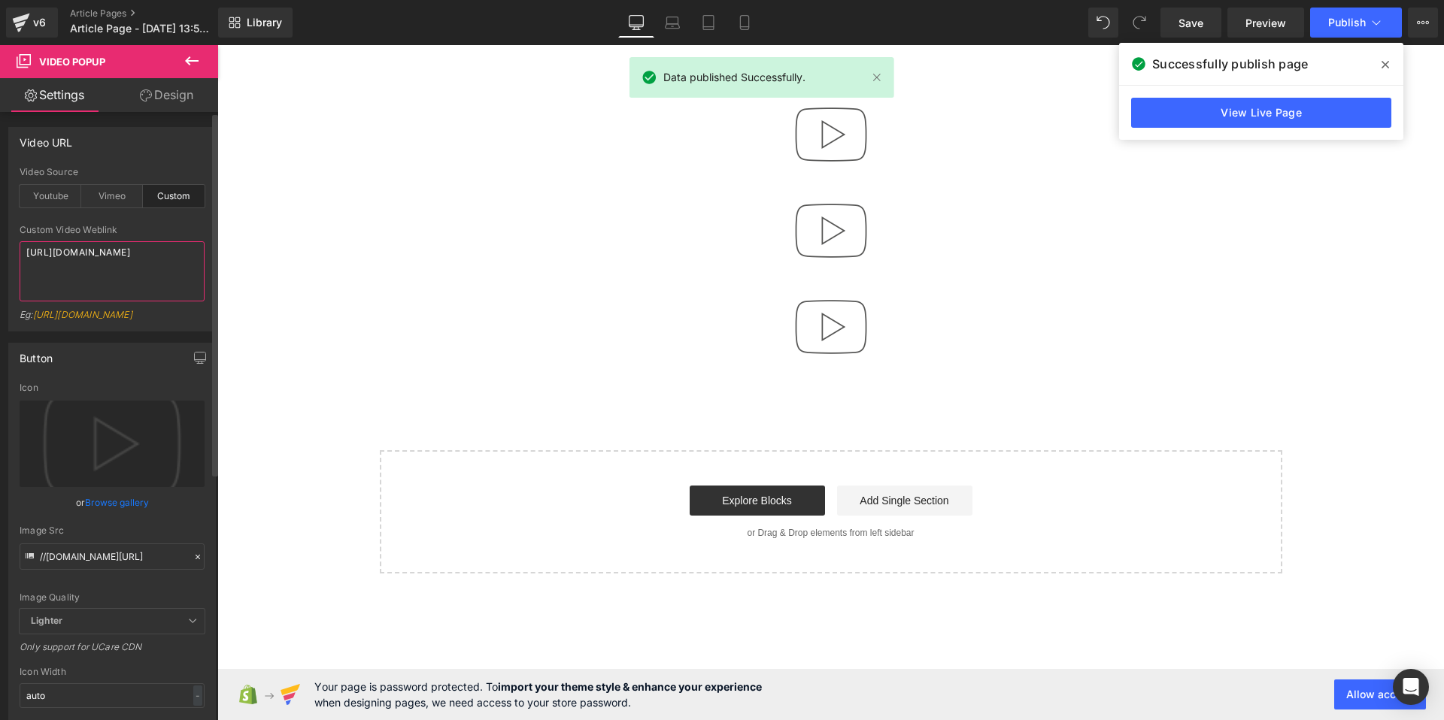
click at [110, 263] on textarea "[URL][DOMAIN_NAME]" at bounding box center [112, 271] width 185 height 60
paste textarea "[DOMAIN_NAME][URL]"
type textarea "[URL][DOMAIN_NAME]"
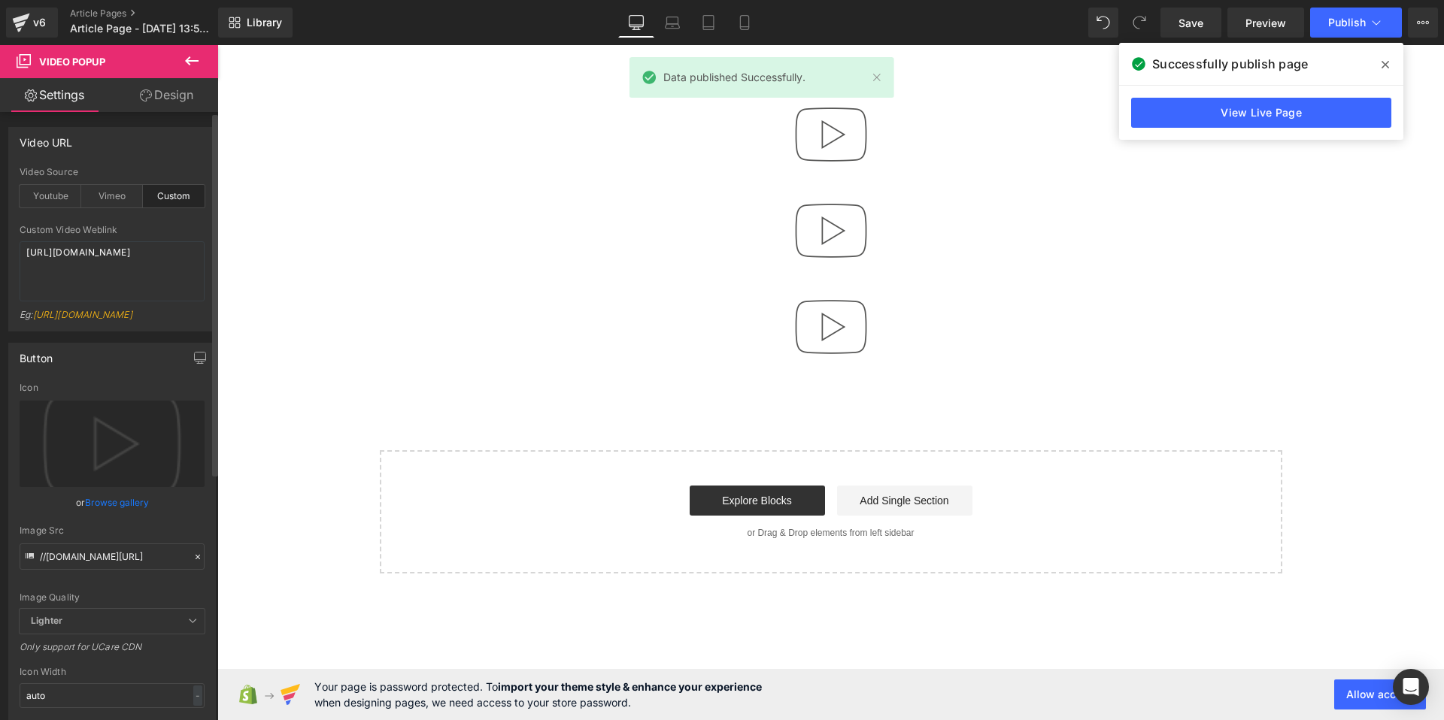
click at [180, 162] on div "Video URL custom Video Source Youtube Vimeo Custom YouTube Weblink https://www.…" at bounding box center [112, 229] width 208 height 205
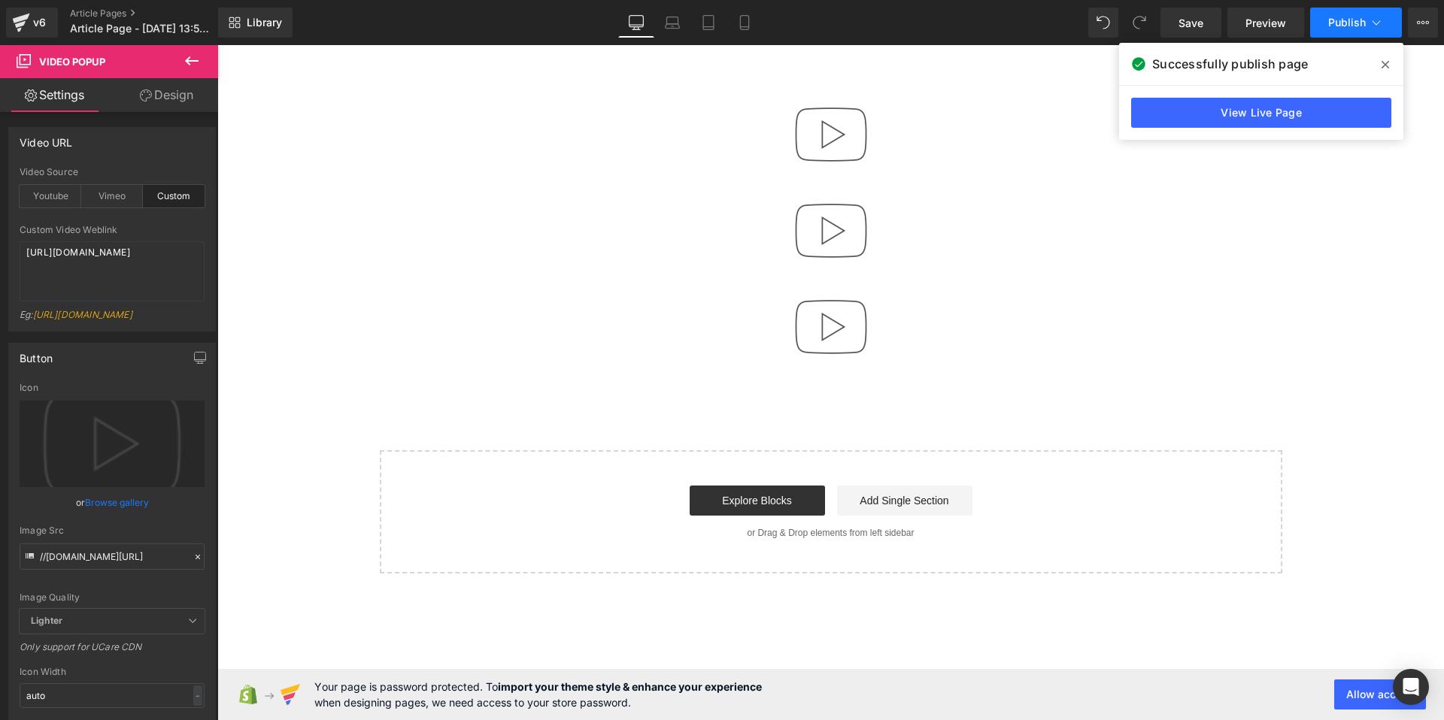
click at [1346, 24] on span "Publish" at bounding box center [1347, 23] width 38 height 12
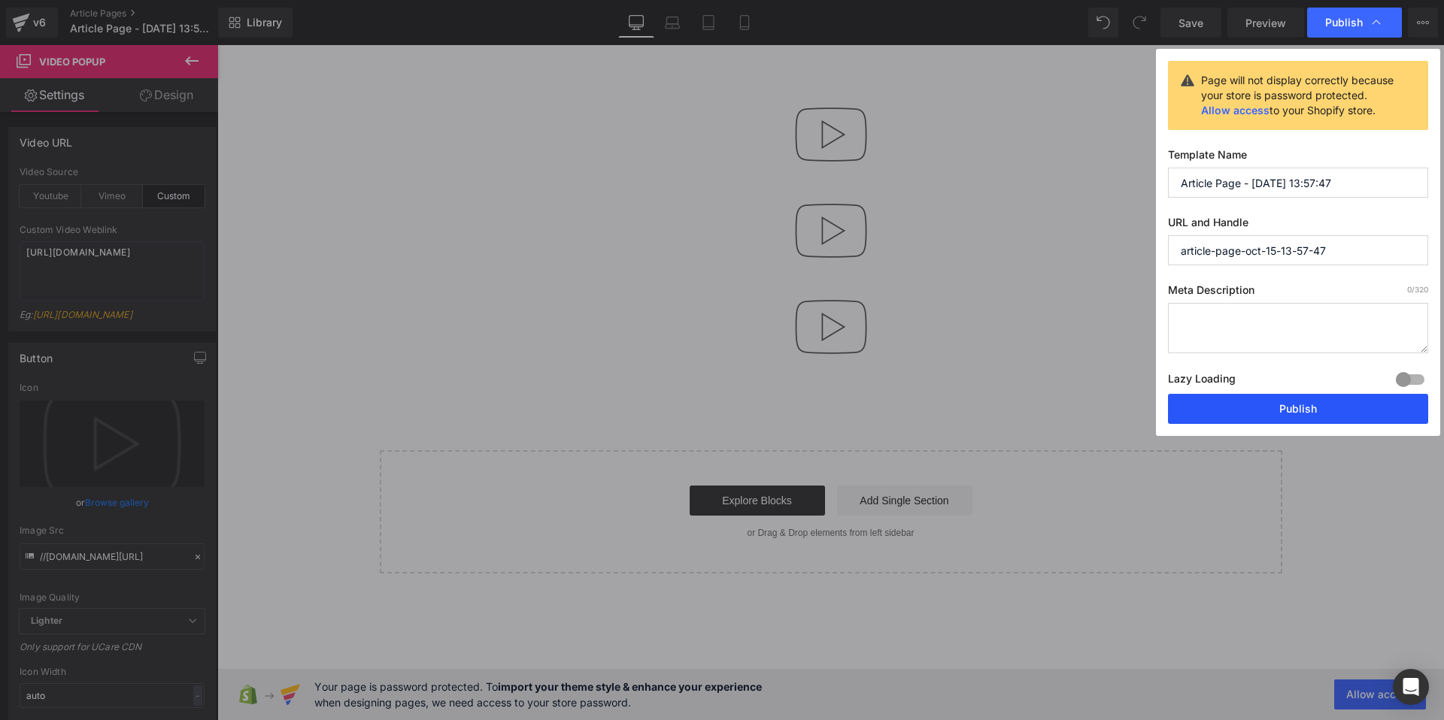
click at [1251, 406] on button "Publish" at bounding box center [1298, 409] width 260 height 30
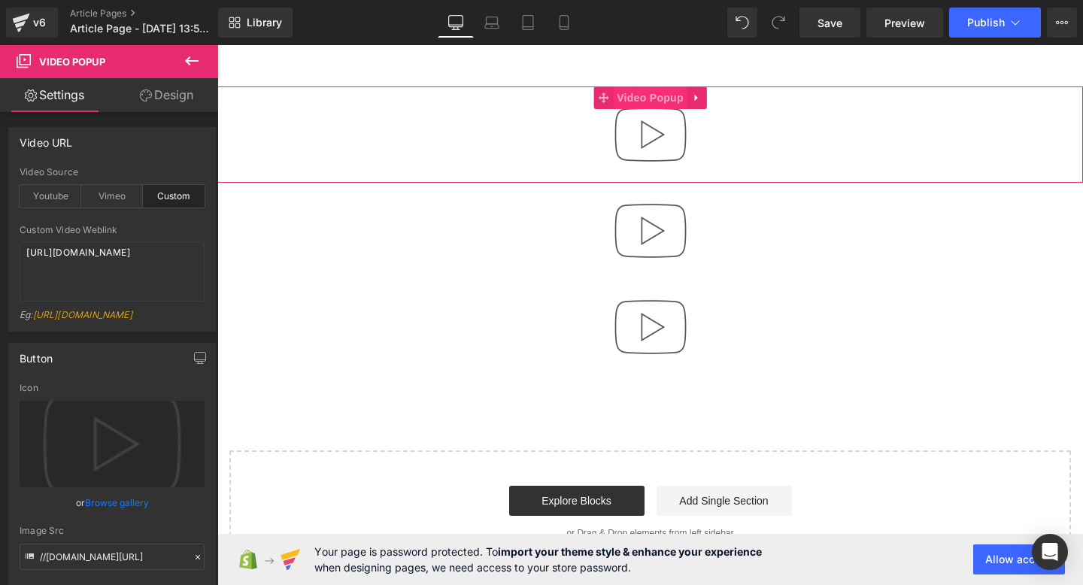
click at [627, 96] on span "Video Popup" at bounding box center [650, 97] width 74 height 23
click at [602, 98] on icon at bounding box center [603, 97] width 11 height 11
click at [697, 96] on icon at bounding box center [697, 97] width 11 height 11
click at [707, 96] on icon at bounding box center [707, 97] width 11 height 11
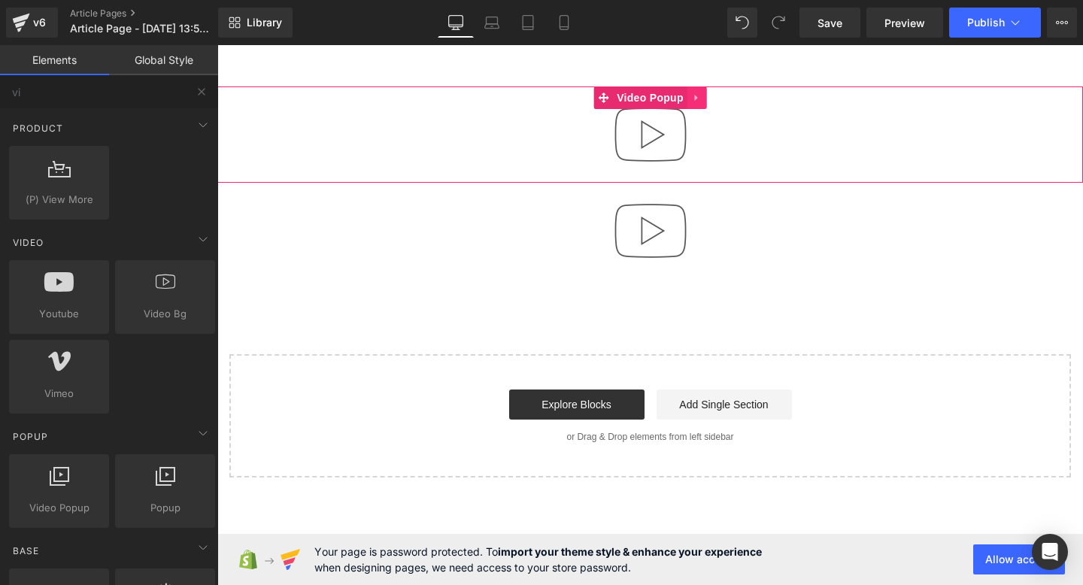
click at [697, 99] on icon at bounding box center [697, 97] width 11 height 11
click at [711, 99] on icon at bounding box center [707, 97] width 11 height 11
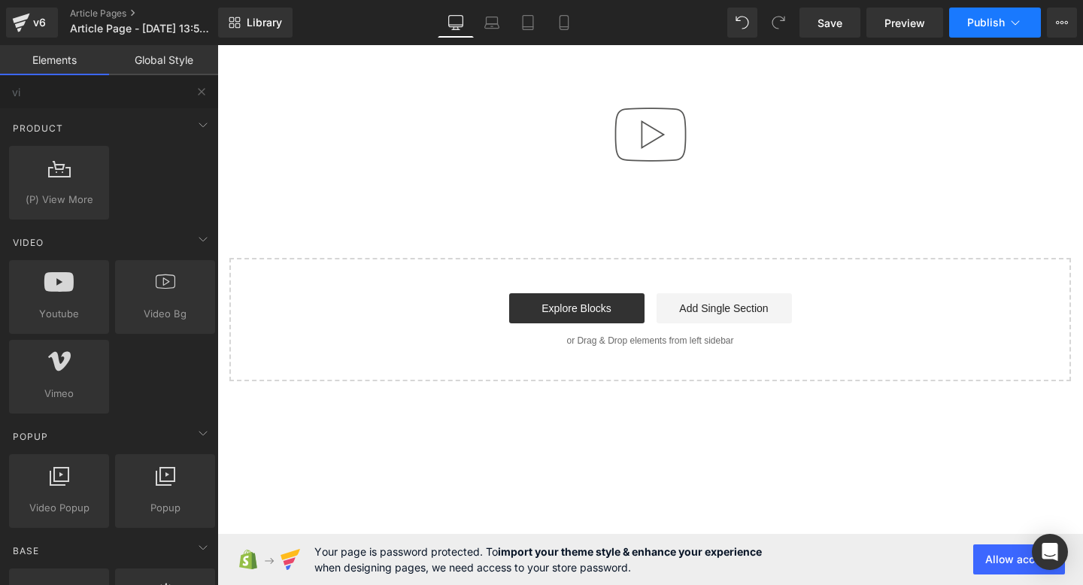
click at [986, 20] on span "Publish" at bounding box center [986, 23] width 38 height 12
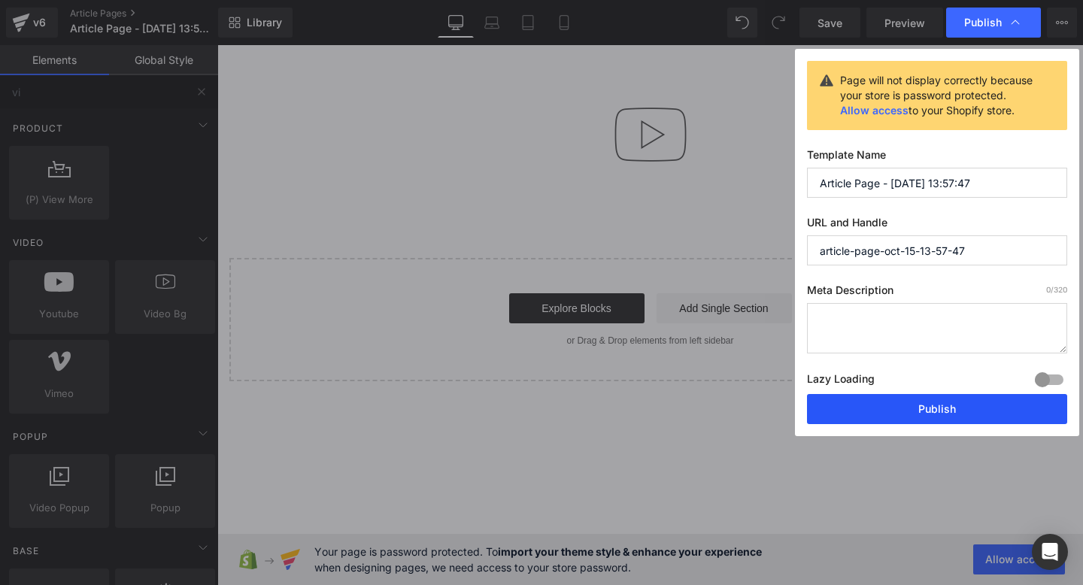
click at [950, 405] on button "Publish" at bounding box center [937, 409] width 260 height 30
